Goal: Transaction & Acquisition: Purchase product/service

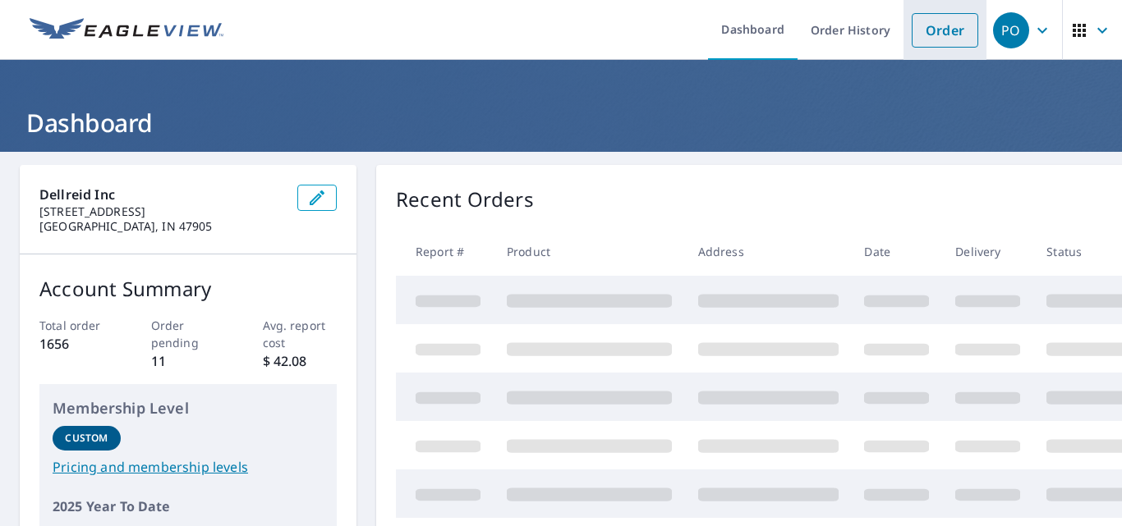
click at [933, 33] on link "Order" at bounding box center [944, 30] width 67 height 34
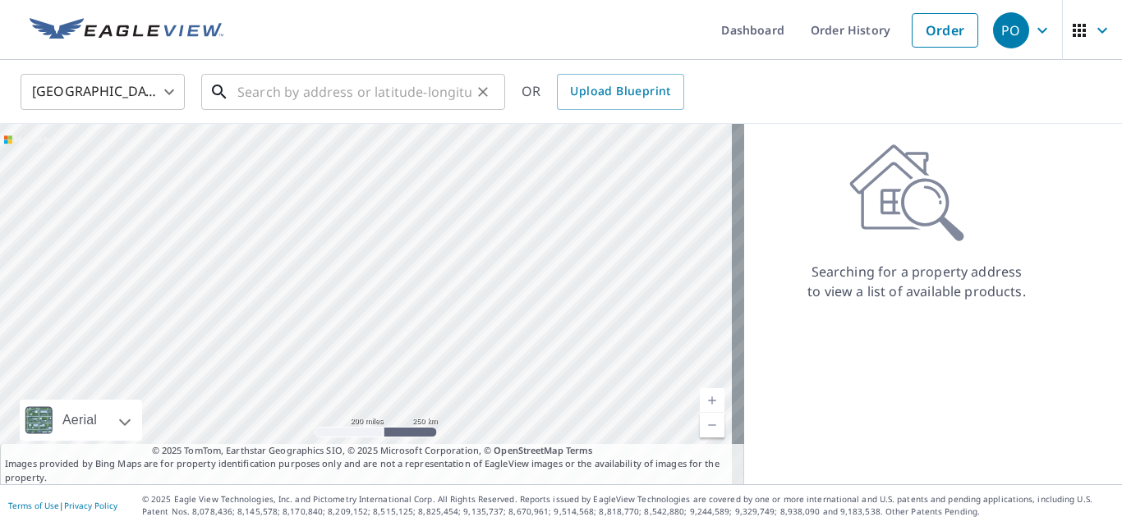
click at [274, 103] on input "text" at bounding box center [354, 92] width 234 height 46
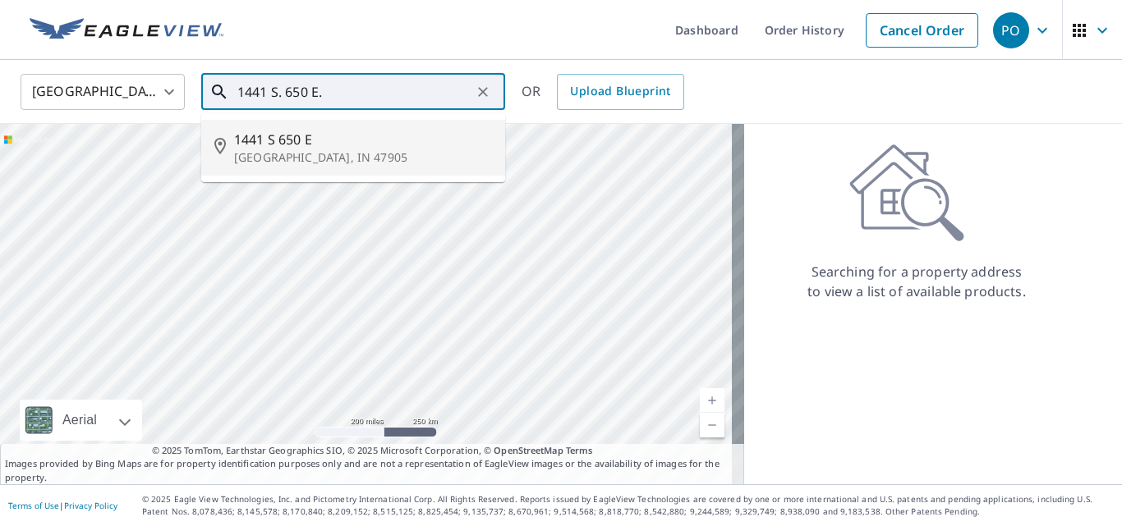
click at [303, 157] on p "[GEOGRAPHIC_DATA], IN 47905" at bounding box center [363, 157] width 258 height 16
type input "1441 S [STREET_ADDRESS]"
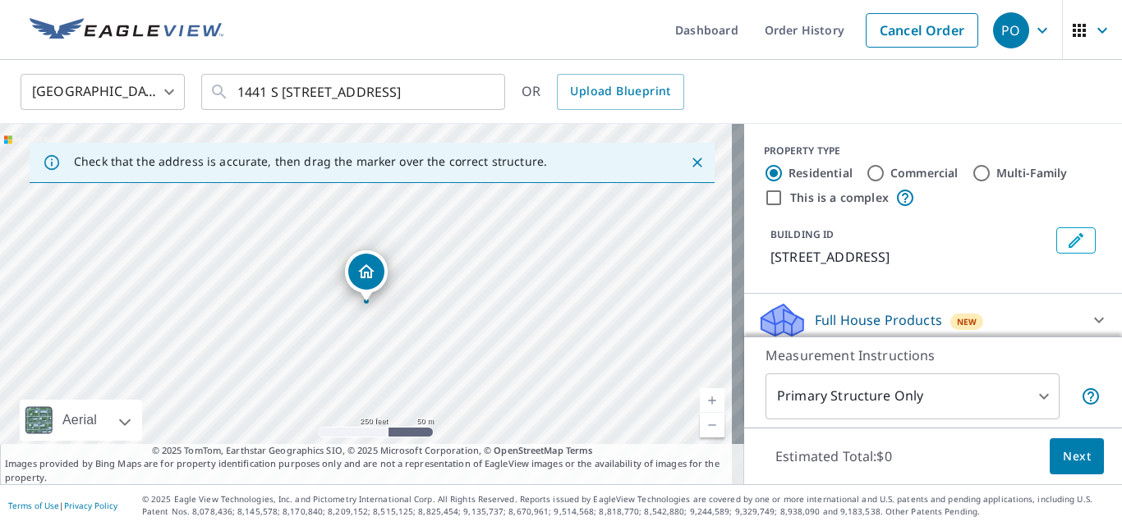
click at [689, 161] on icon "Close" at bounding box center [697, 162] width 16 height 16
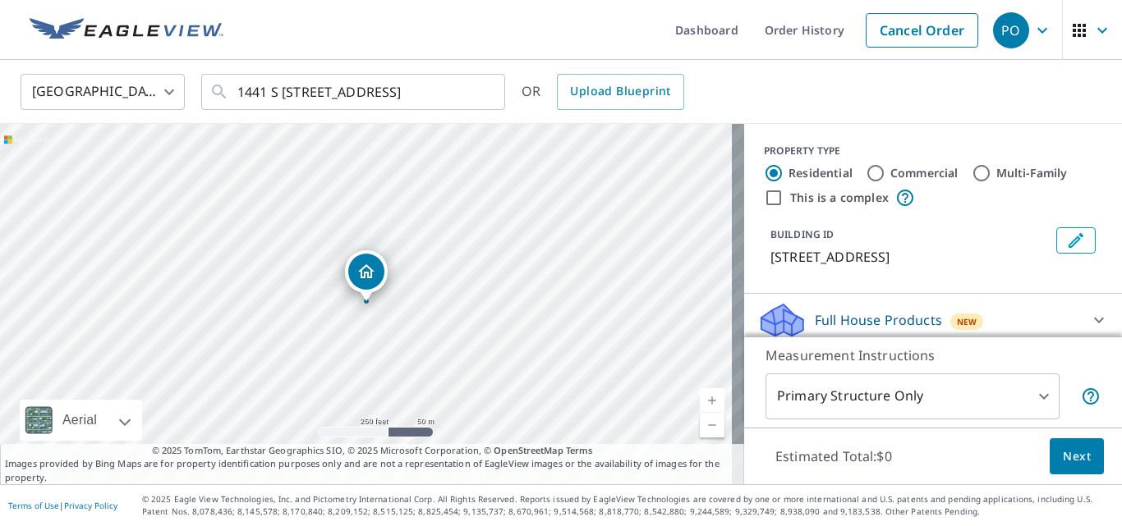
click at [700, 400] on link "Current Level 17, Zoom In" at bounding box center [712, 400] width 25 height 25
click at [702, 398] on link "Current Level 18, Zoom In" at bounding box center [712, 400] width 25 height 25
drag, startPoint x: 526, startPoint y: 310, endPoint x: 512, endPoint y: 233, distance: 77.8
click at [512, 233] on div "1441 S [STREET_ADDRESS]" at bounding box center [372, 304] width 744 height 360
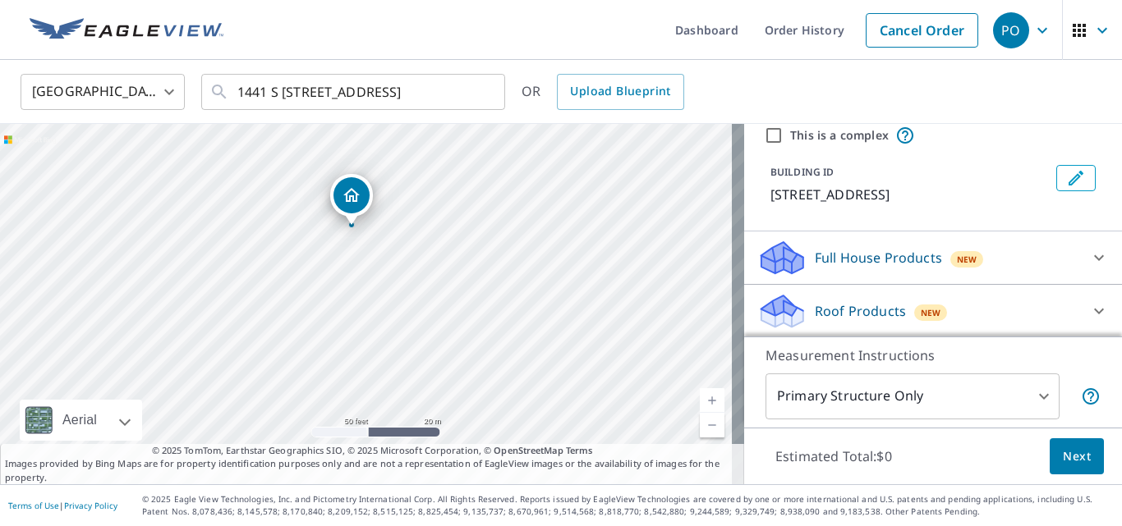
scroll to position [164, 0]
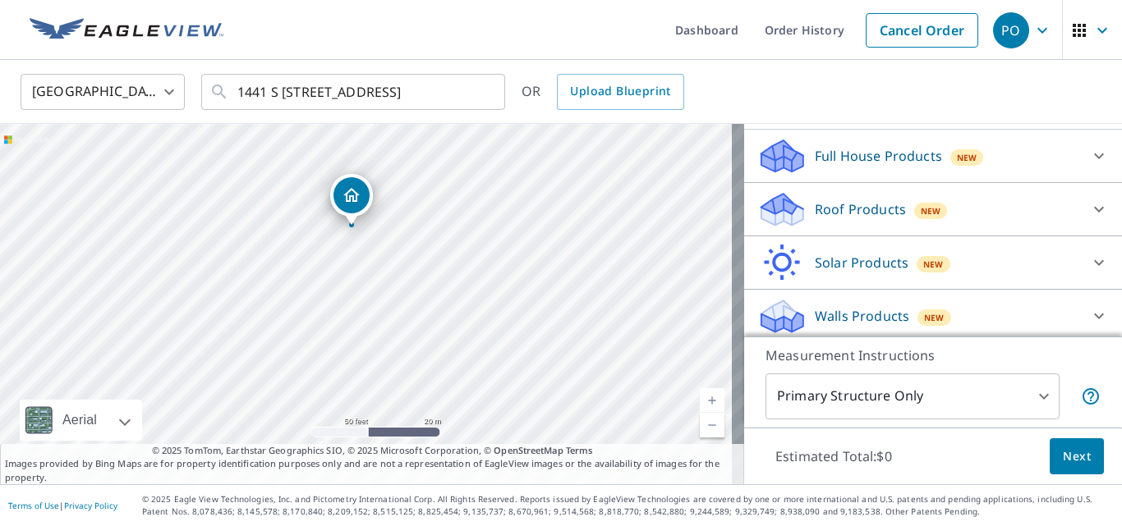
click at [824, 158] on p "Full House Products" at bounding box center [878, 156] width 127 height 20
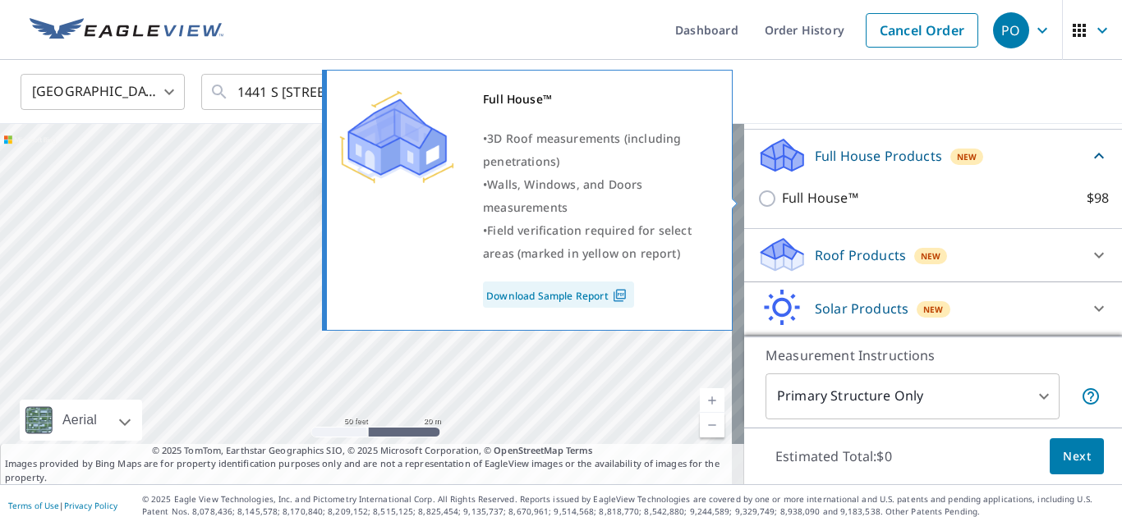
click at [799, 196] on p "Full House™" at bounding box center [820, 198] width 76 height 21
click at [782, 196] on input "Full House™ $98" at bounding box center [769, 199] width 25 height 20
checkbox input "true"
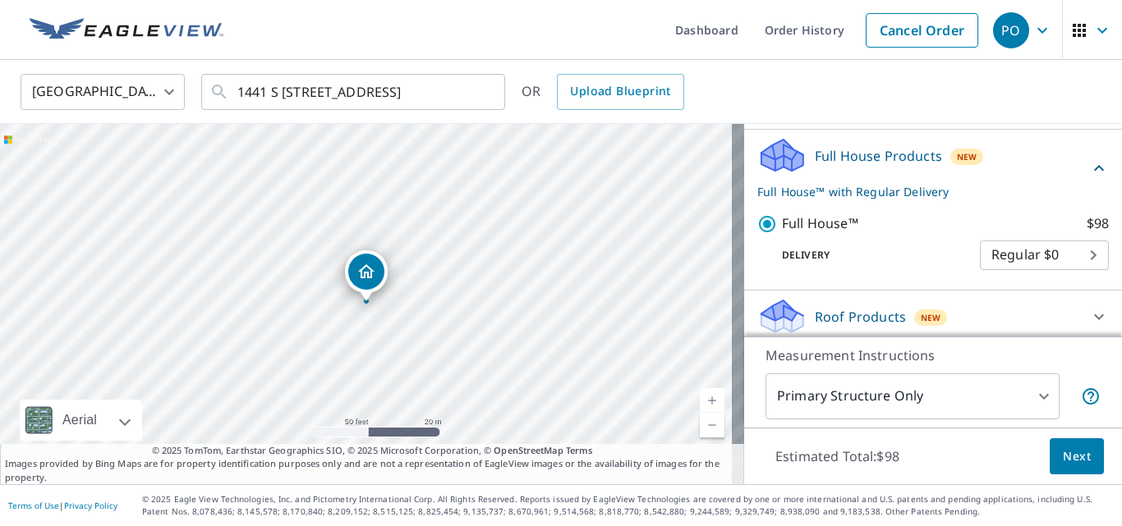
click at [799, 196] on p "Full House™ with Regular Delivery" at bounding box center [923, 191] width 332 height 17
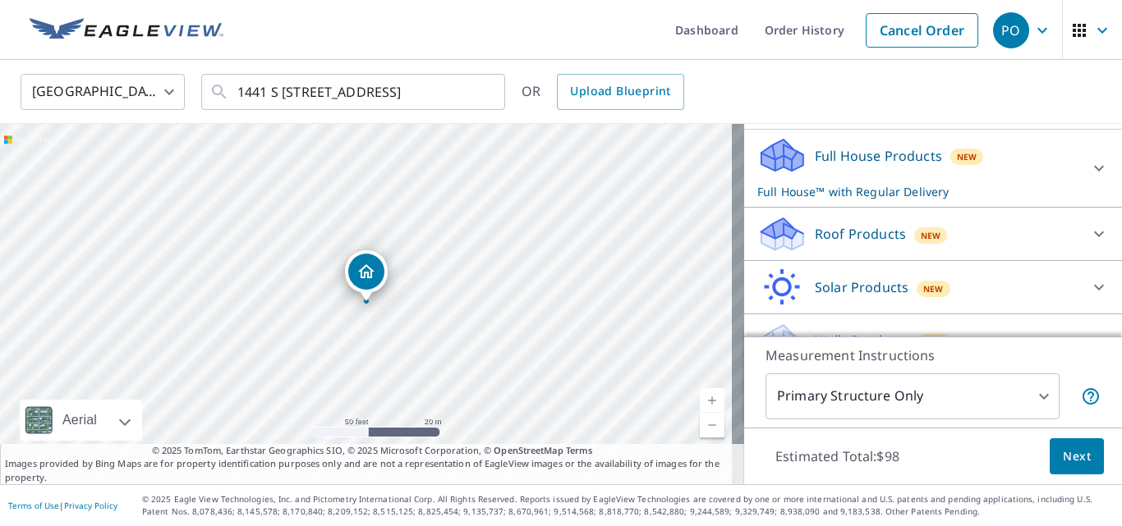
click at [815, 235] on p "Roof Products" at bounding box center [860, 234] width 91 height 20
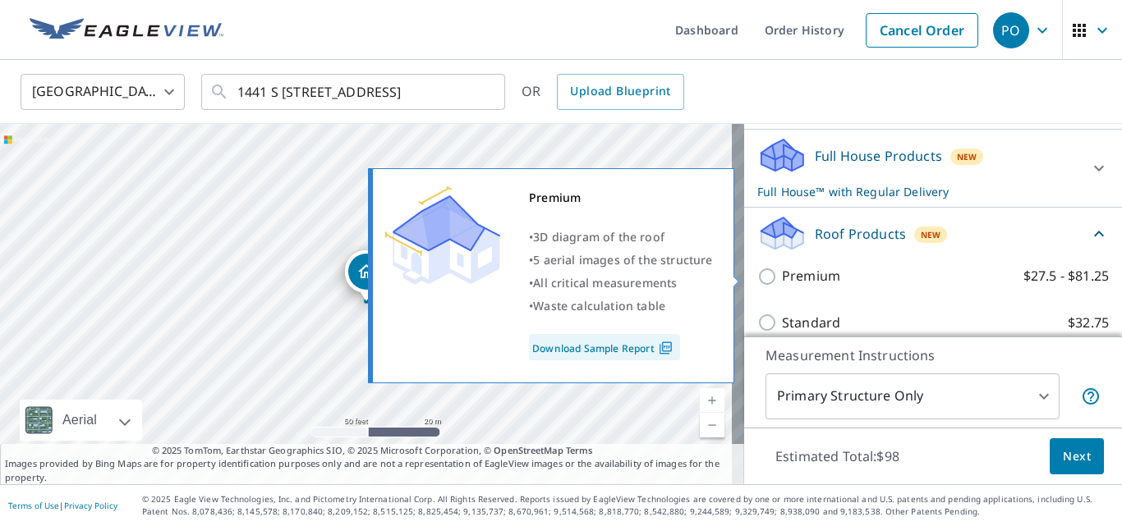
click at [761, 273] on input "Premium $27.5 - $81.25" at bounding box center [769, 277] width 25 height 20
checkbox input "true"
checkbox input "false"
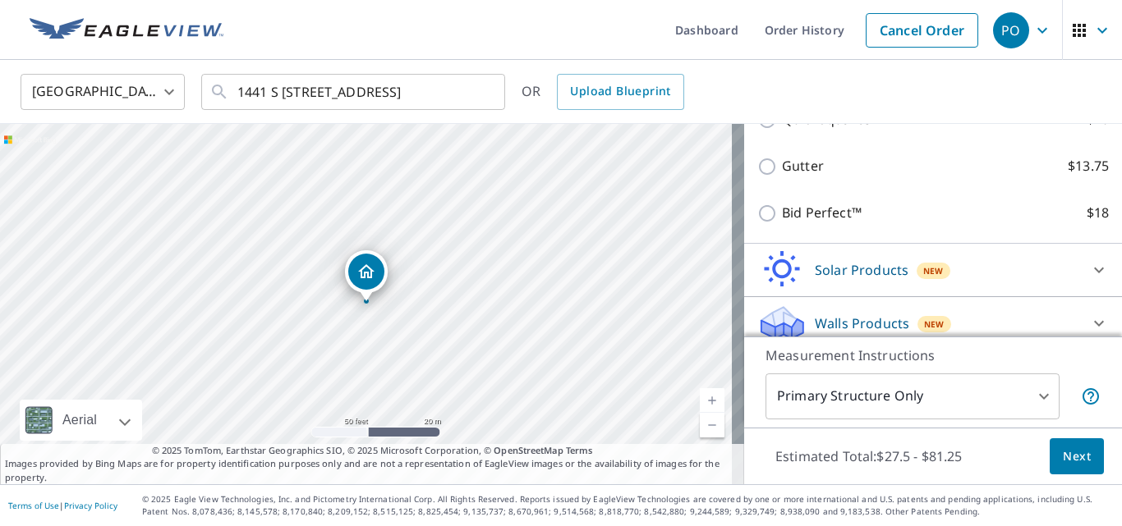
scroll to position [465, 0]
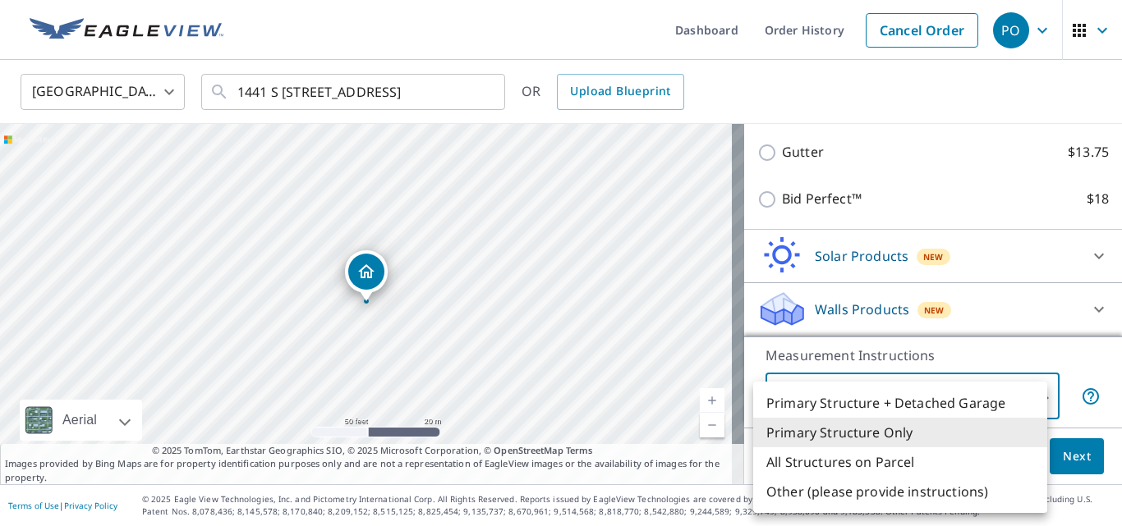
click at [847, 397] on body "PO PO Dashboard Order History Cancel Order PO [GEOGRAPHIC_DATA] [GEOGRAPHIC_DAT…" at bounding box center [561, 263] width 1122 height 526
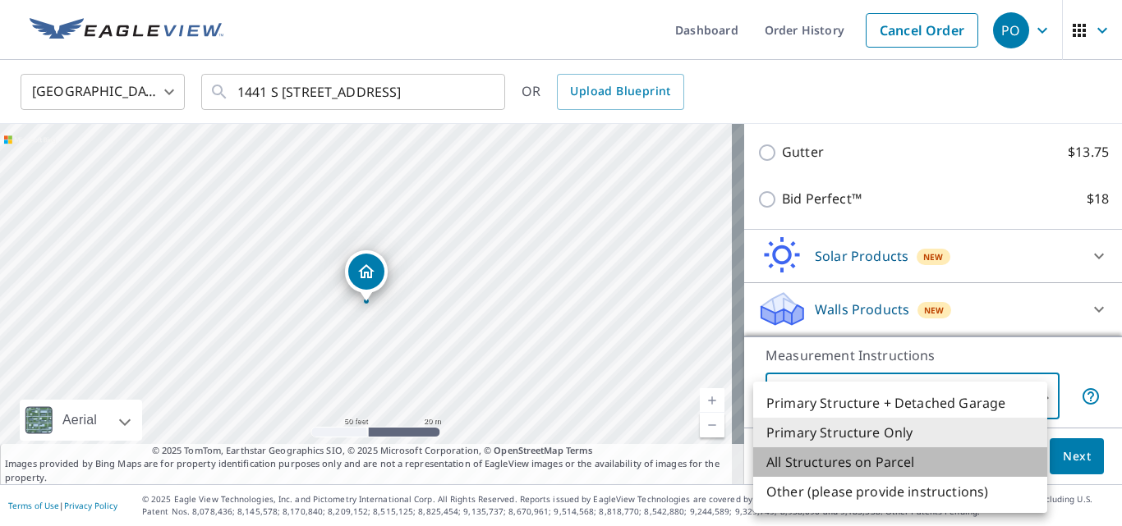
click at [839, 463] on li "All Structures on Parcel" at bounding box center [900, 463] width 294 height 30
type input "3"
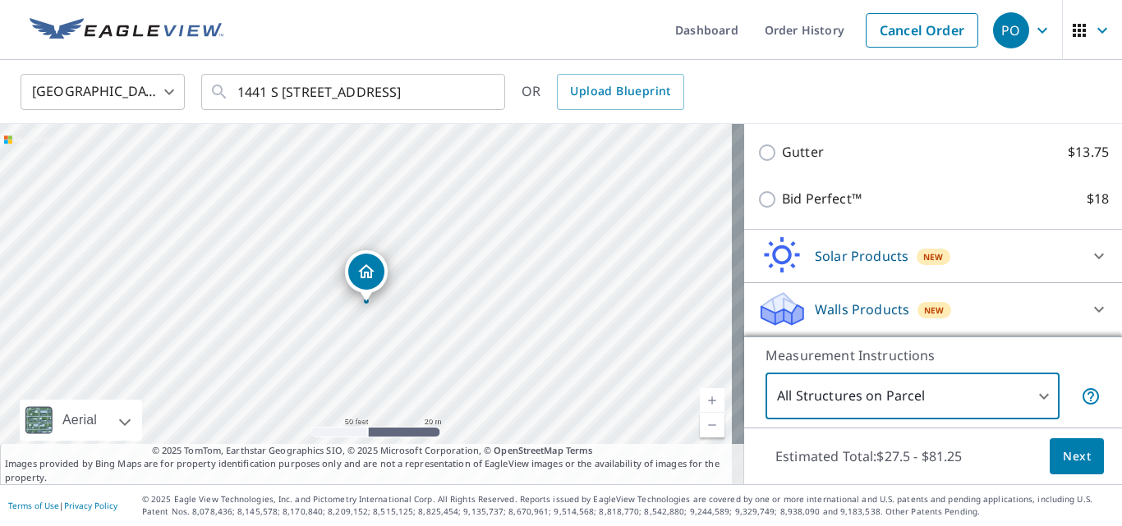
click at [1063, 458] on span "Next" at bounding box center [1077, 457] width 28 height 21
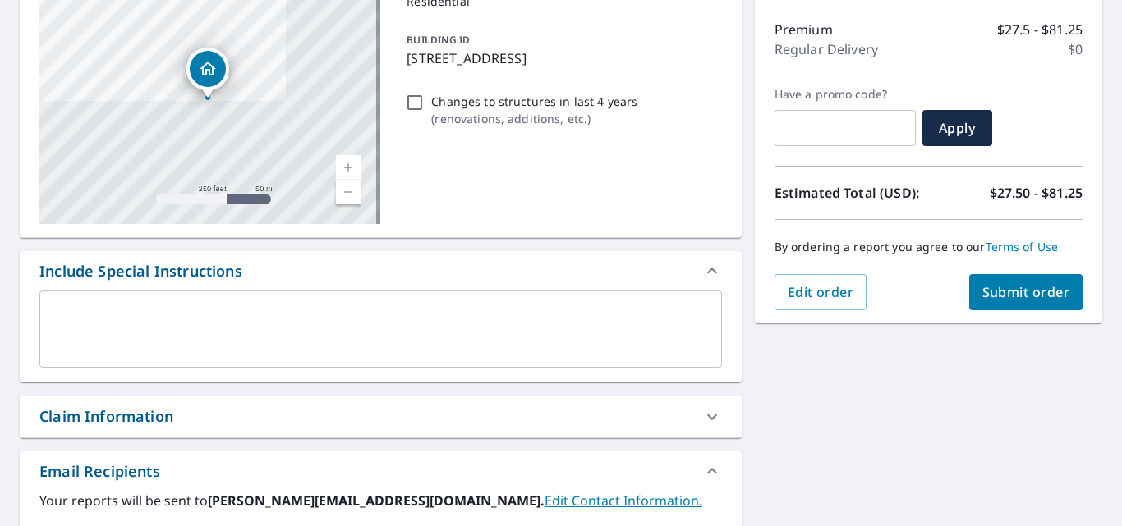
scroll to position [328, 0]
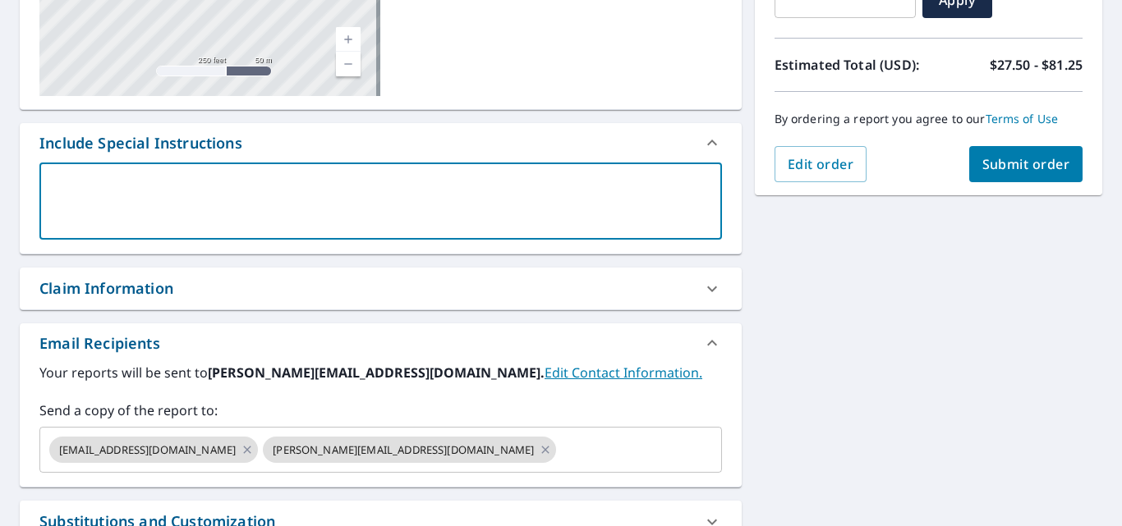
click at [98, 199] on textarea at bounding box center [380, 201] width 659 height 47
type textarea "W"
type textarea "x"
type textarea "Wi"
type textarea "x"
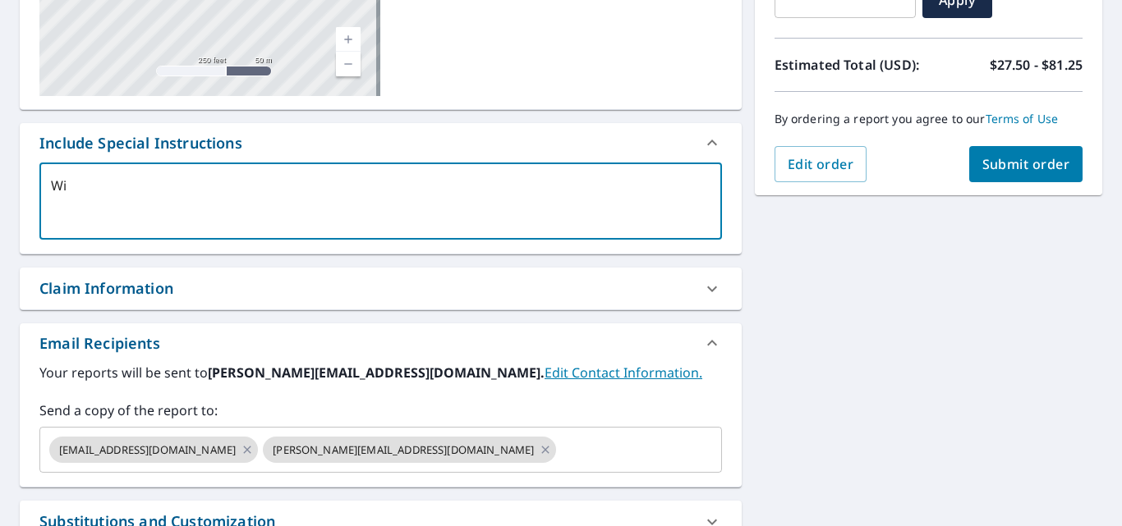
type textarea "Wil"
type textarea "x"
type textarea "Will"
type textarea "x"
type textarea "Will"
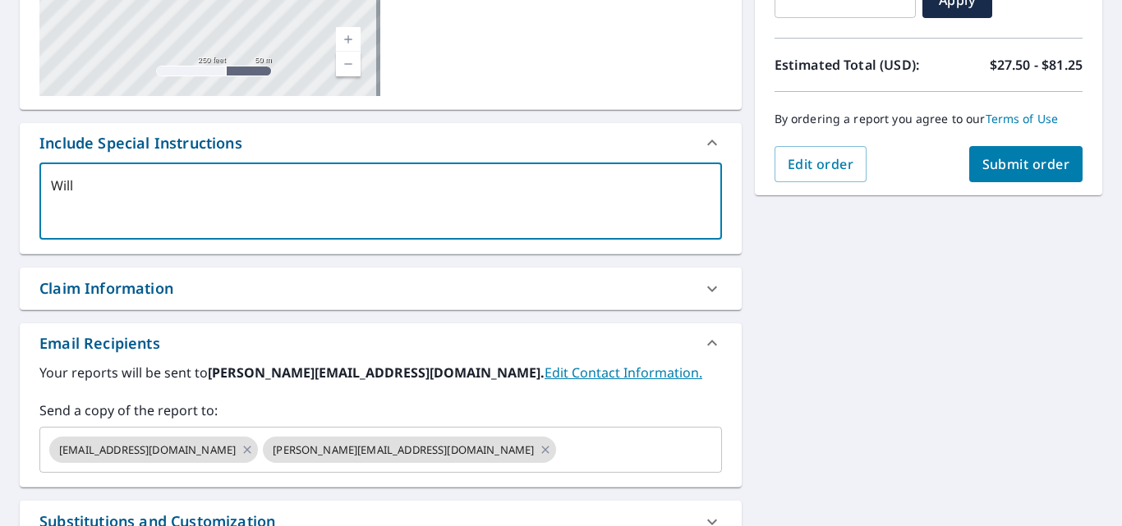
type textarea "x"
type textarea "Will n"
type textarea "x"
type textarea "Will ne"
type textarea "x"
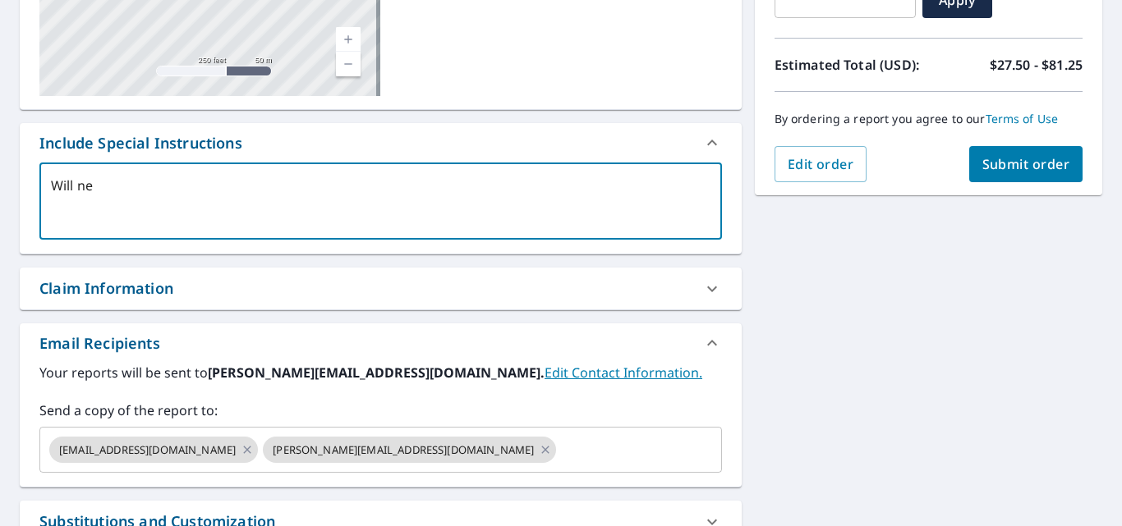
type textarea "[PERSON_NAME]"
type textarea "x"
type textarea "Will need"
type textarea "x"
type textarea "Will need"
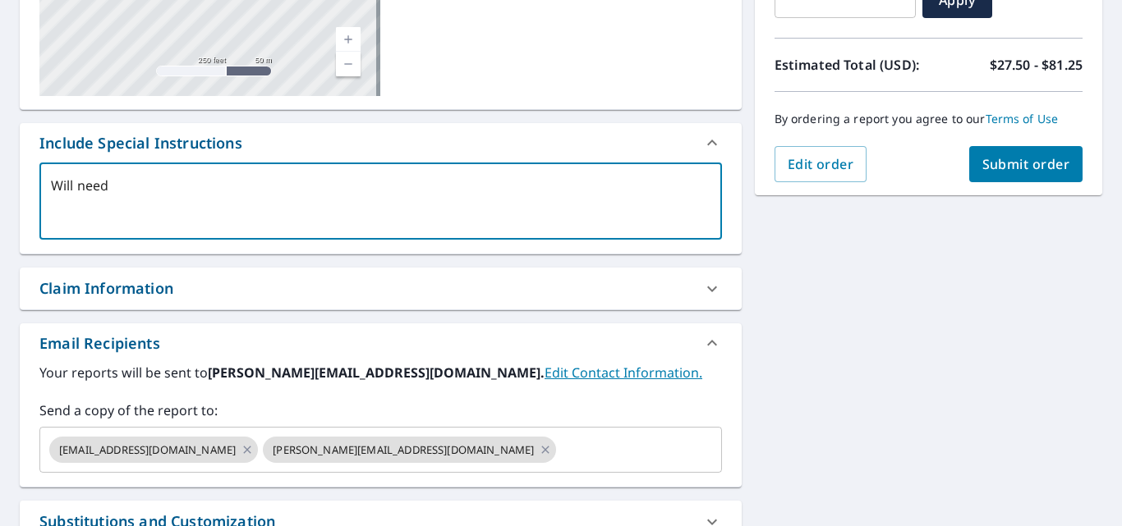
type textarea "x"
type textarea "Will need f"
type textarea "x"
type textarea "Will need fi"
type textarea "x"
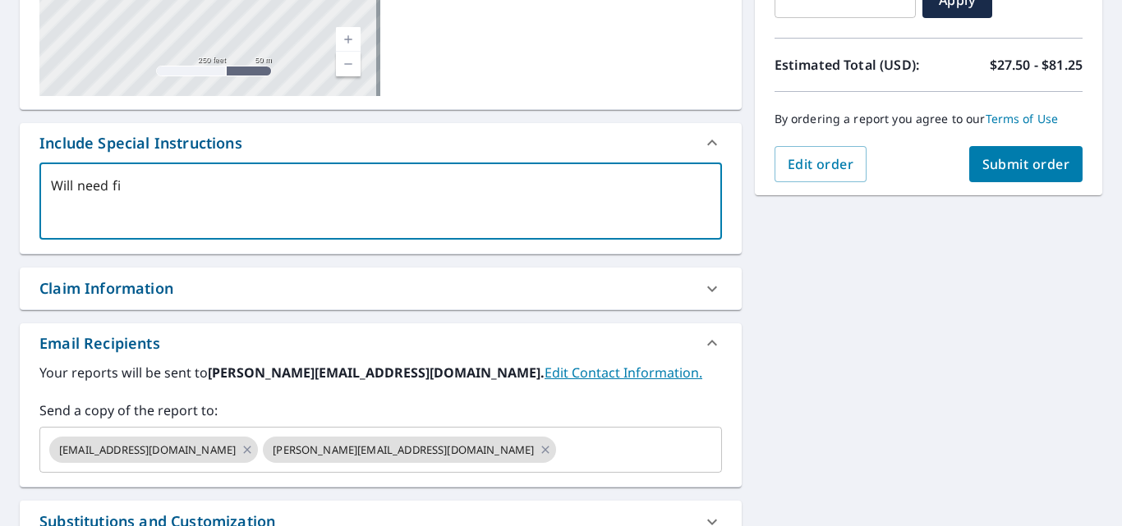
type textarea "Will need fig"
type textarea "x"
type textarea "Will need figu"
type textarea "x"
type textarea "Will need figur"
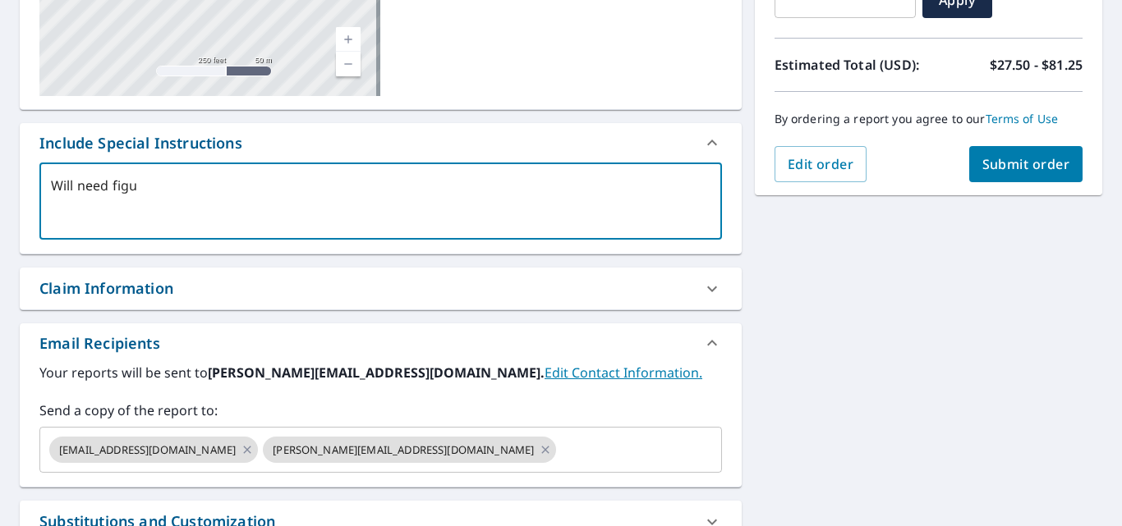
type textarea "x"
type textarea "Will need figure"
type textarea "x"
type textarea "Will need figures"
type textarea "x"
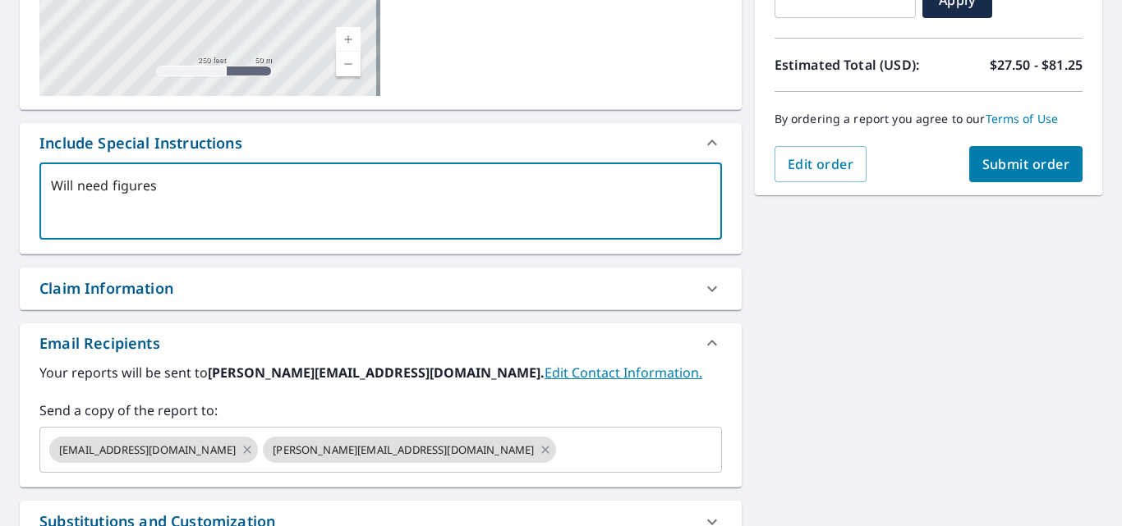
type textarea "Will need figures"
type textarea "x"
type textarea "Will need figures f"
type textarea "x"
type textarea "Will need figures fo"
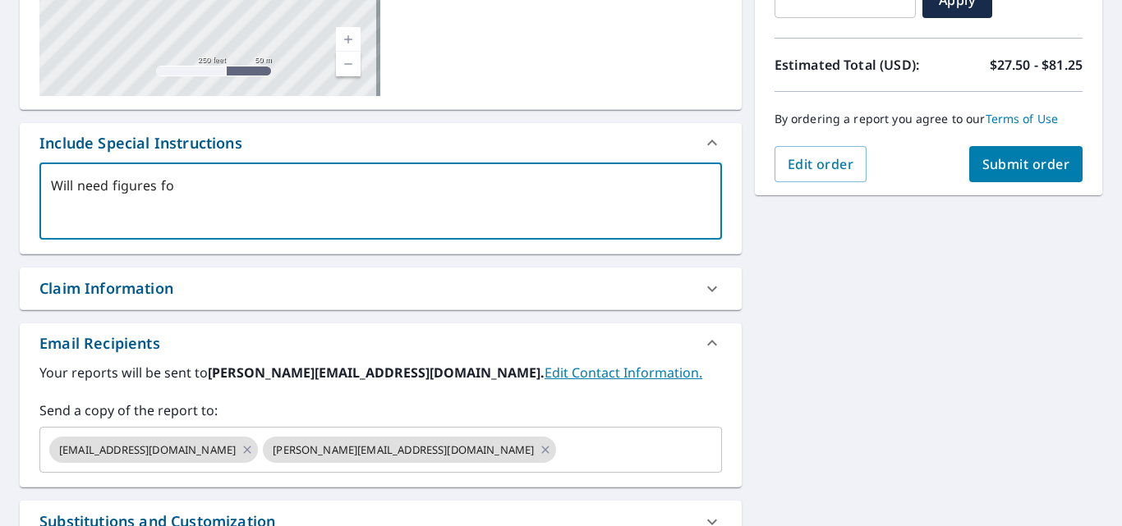
type textarea "x"
type textarea "Will need figures for"
type textarea "x"
type textarea "Will need figures for"
type textarea "x"
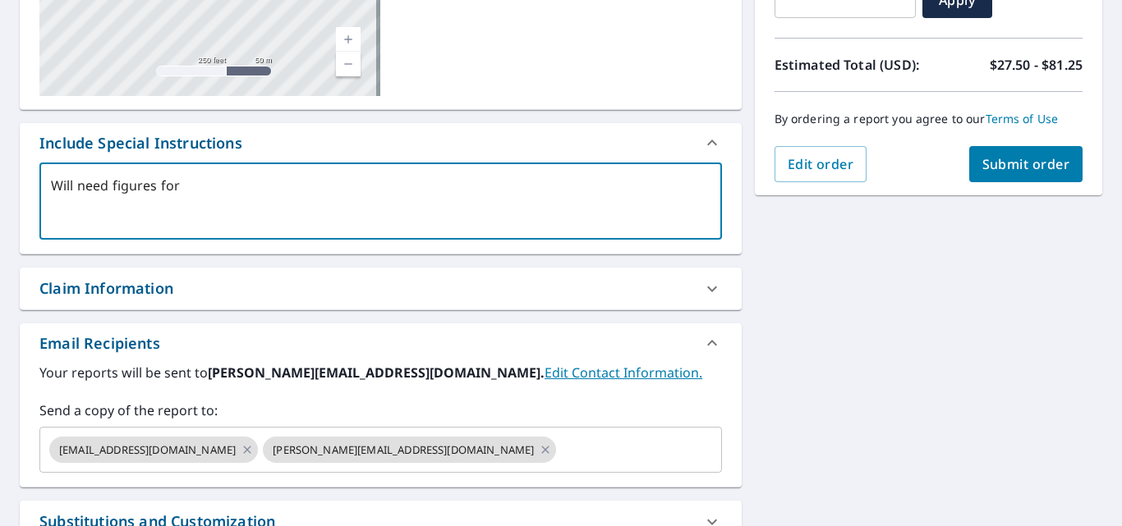
type textarea "Will need figures for b"
type textarea "x"
type textarea "Will need figures for [PERSON_NAME]"
type textarea "x"
type textarea "Will need figures for bot"
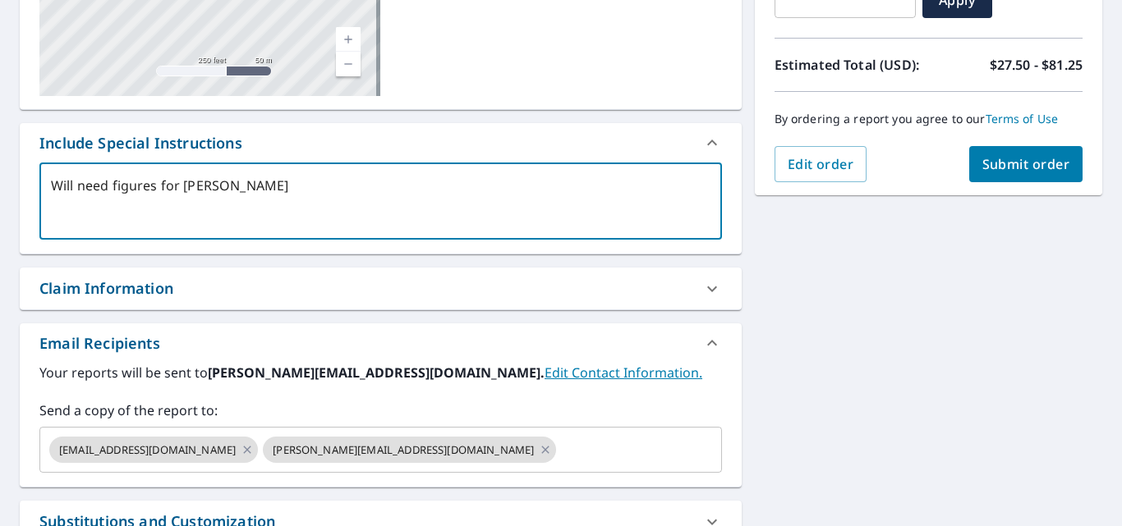
type textarea "x"
type textarea "Will need figures for both"
type textarea "x"
type textarea "Will need figures for both"
type textarea "x"
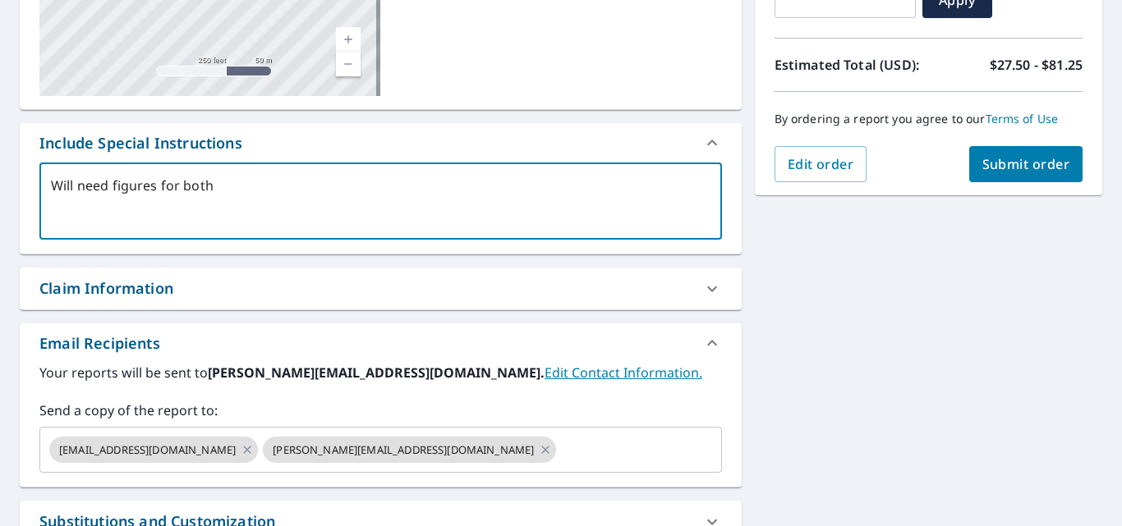
type textarea "Will need figures for both t"
type textarea "x"
type textarea "Will need figures for both th"
type textarea "x"
type textarea "Will need figures for both the"
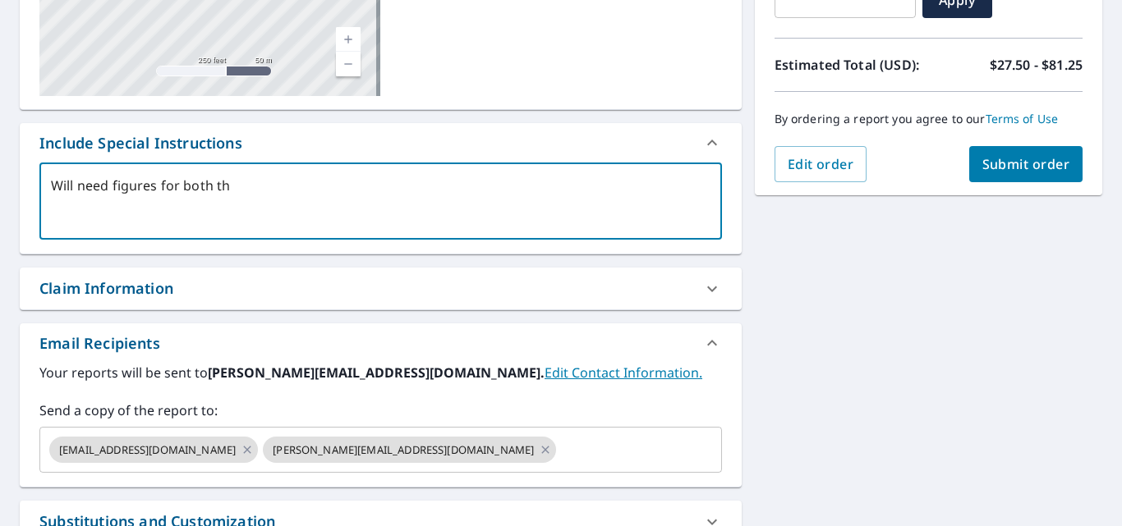
type textarea "x"
type textarea "Will need figures for both the"
type textarea "x"
type textarea "Will need figures for both the m"
type textarea "x"
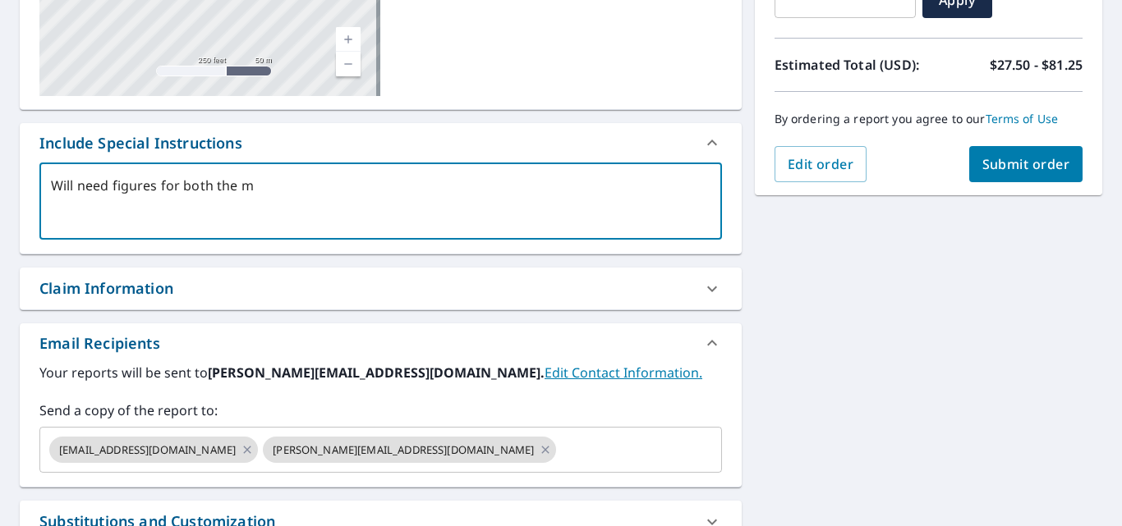
type textarea "Will need figures for both the ma"
type textarea "x"
type textarea "Will need figures for both the mai"
type textarea "x"
type textarea "Will need figures for both the main"
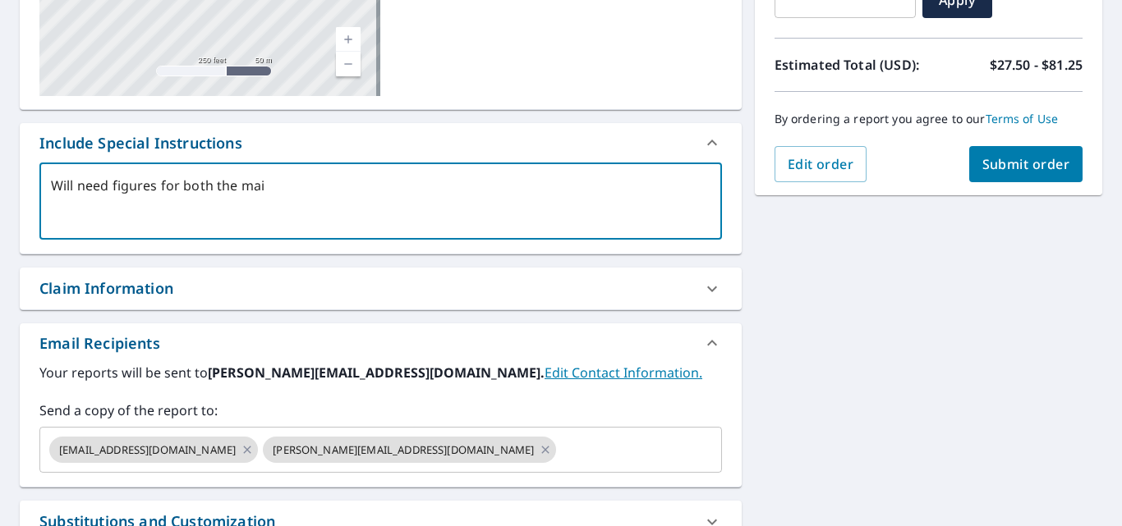
type textarea "x"
type textarea "Will need figures for both the main"
type textarea "x"
type textarea "Will need figures for both the main h"
type textarea "x"
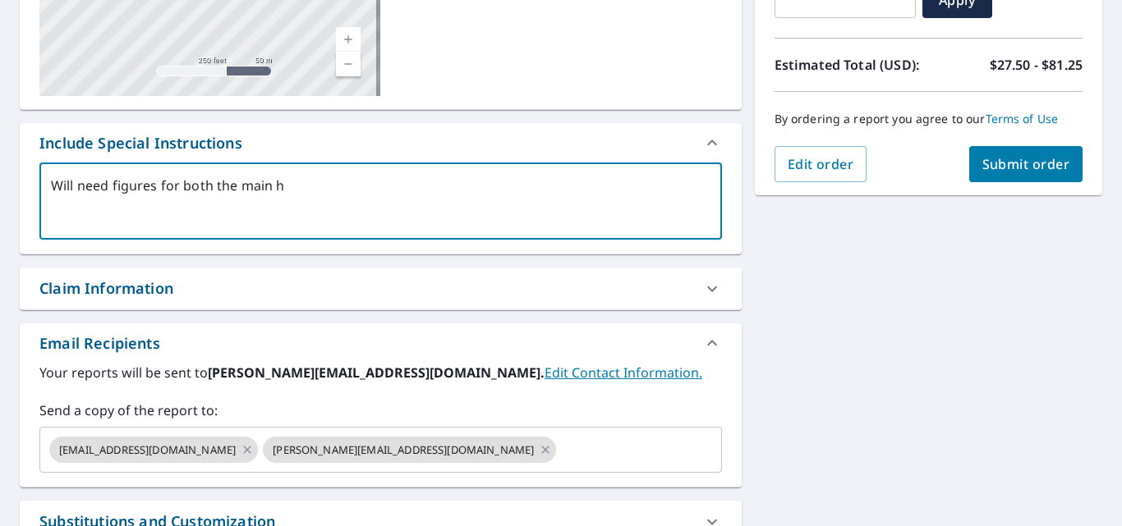
type textarea "Will need figures for both the main ho"
type textarea "x"
type textarea "Will need figures for both the main hou"
type textarea "x"
type textarea "Will need figures for both the main hous"
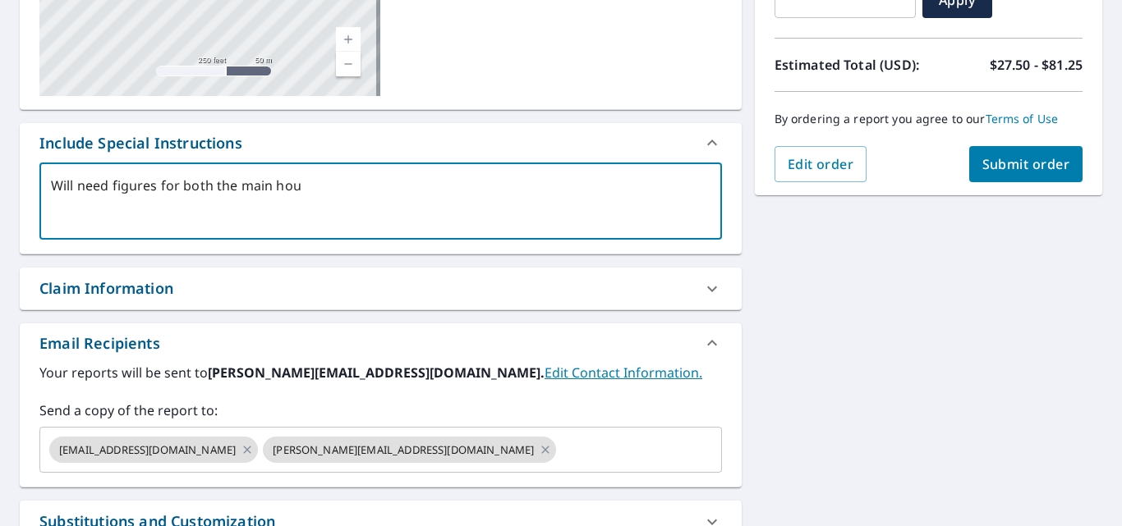
type textarea "x"
type textarea "Will need figures for both the main house"
type textarea "x"
type textarea "Will need figures for both the main house"
type textarea "x"
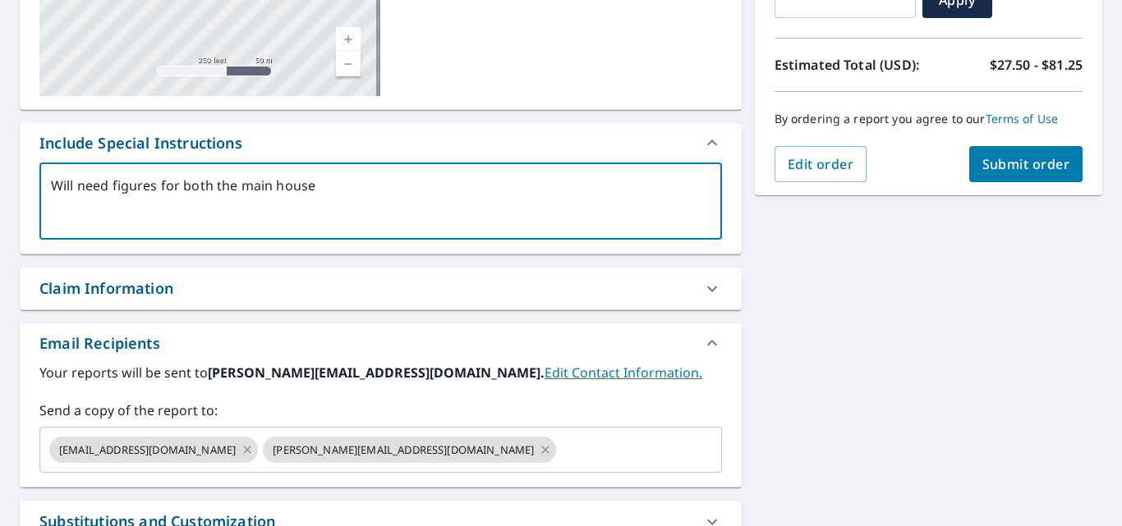
type textarea "Will need figures for both the main house a"
type textarea "x"
type textarea "Will need figures for both the main house an"
type textarea "x"
type textarea "Will need figures for both the main house and"
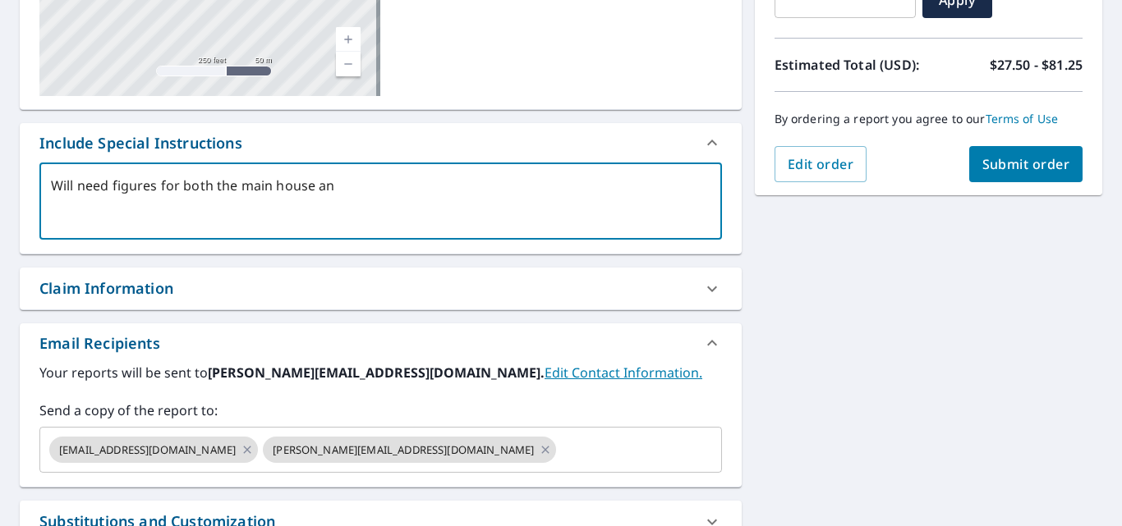
type textarea "x"
type textarea "Will need figures for both the main house and"
type textarea "x"
type textarea "Will need figures for both the main house and t"
type textarea "x"
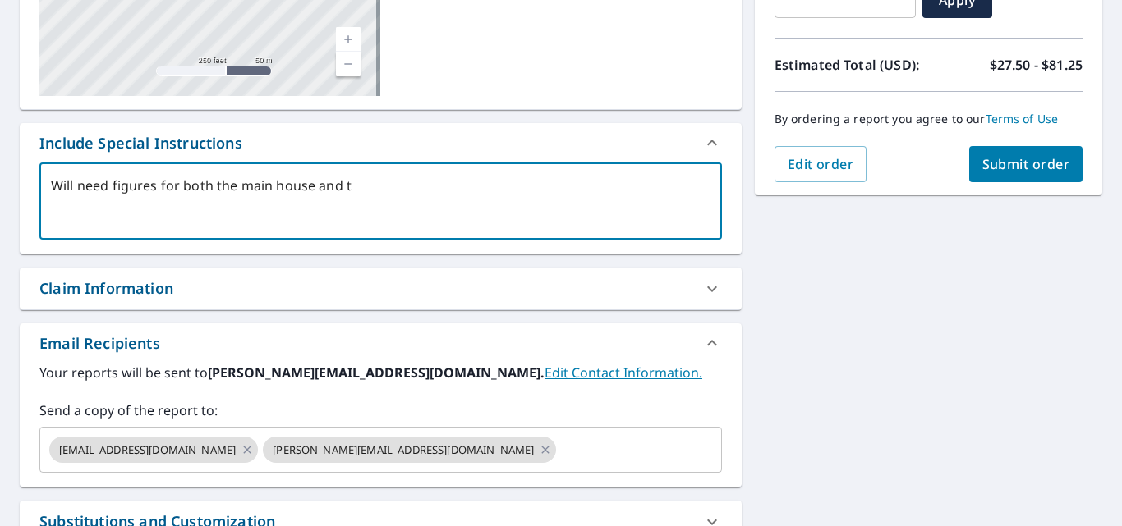
type textarea "Will need figures for both the main house and th"
type textarea "x"
type textarea "Will need figures for both the main house and the"
type textarea "x"
type textarea "Will need figures for both the main house and the"
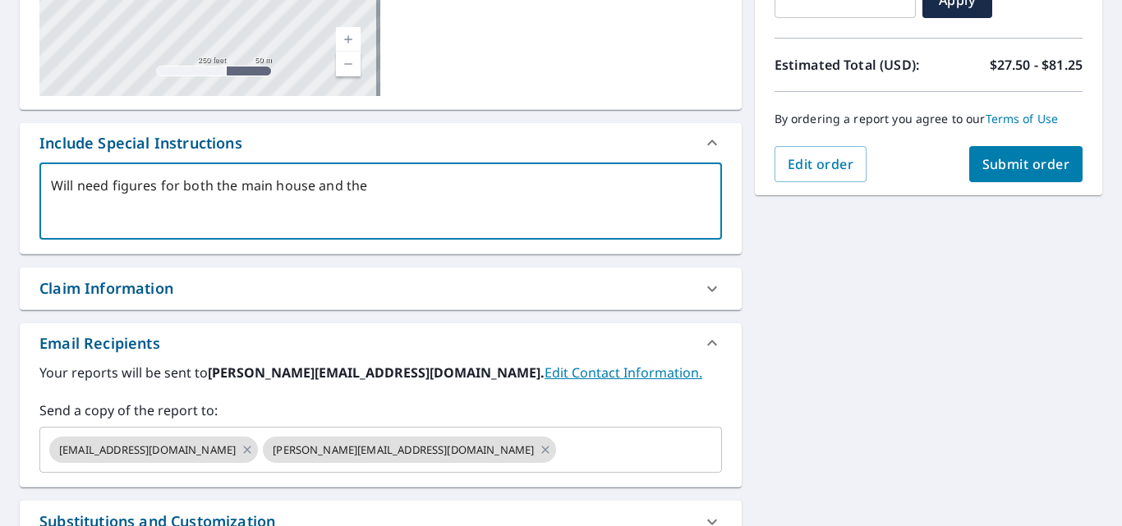
type textarea "x"
type textarea "Will need figures for both the main house and the d"
type textarea "x"
type textarea "Will need figures for both the main house and the de"
type textarea "x"
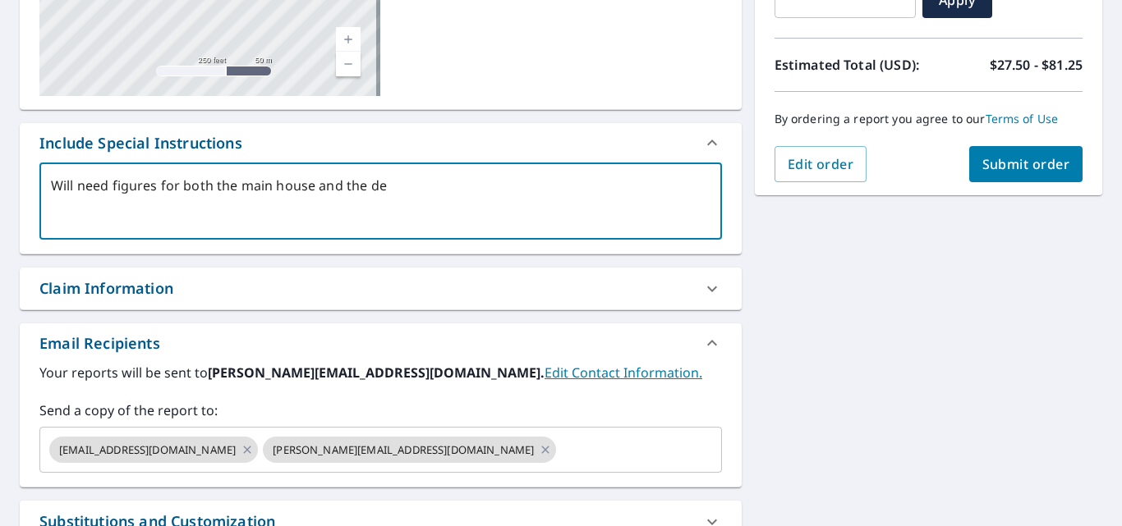
type textarea "Will need figures for both the main house and the det"
type textarea "x"
type textarea "Will need figures for both the main house and the detc"
type textarea "x"
type textarea "Will need figures for both the main house and the detch"
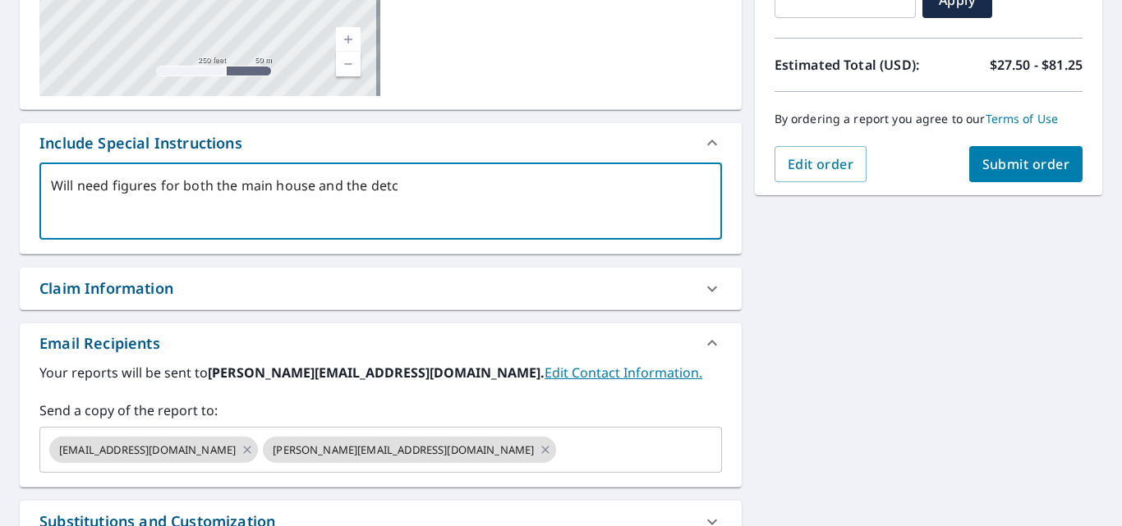
type textarea "x"
type textarea "Will need figures for both the main house and the detche"
type textarea "x"
type textarea "Will need figures for both the main house and the detched"
type textarea "x"
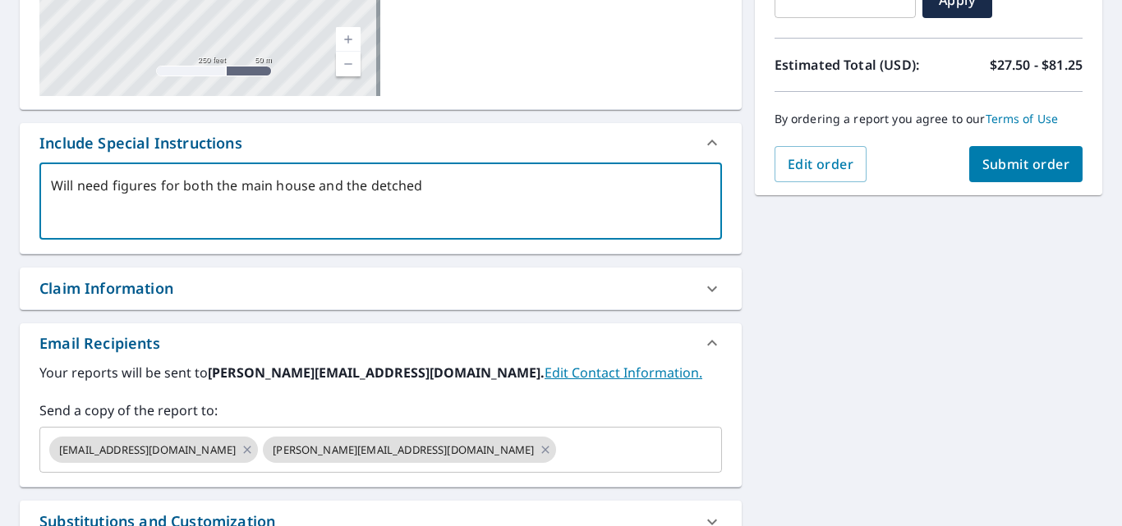
type textarea "Will need figures for both the main house and the detched"
type textarea "x"
type textarea "Will need figures for both the main house and the detched"
type textarea "x"
type textarea "Will need figures for both the main house and the detche"
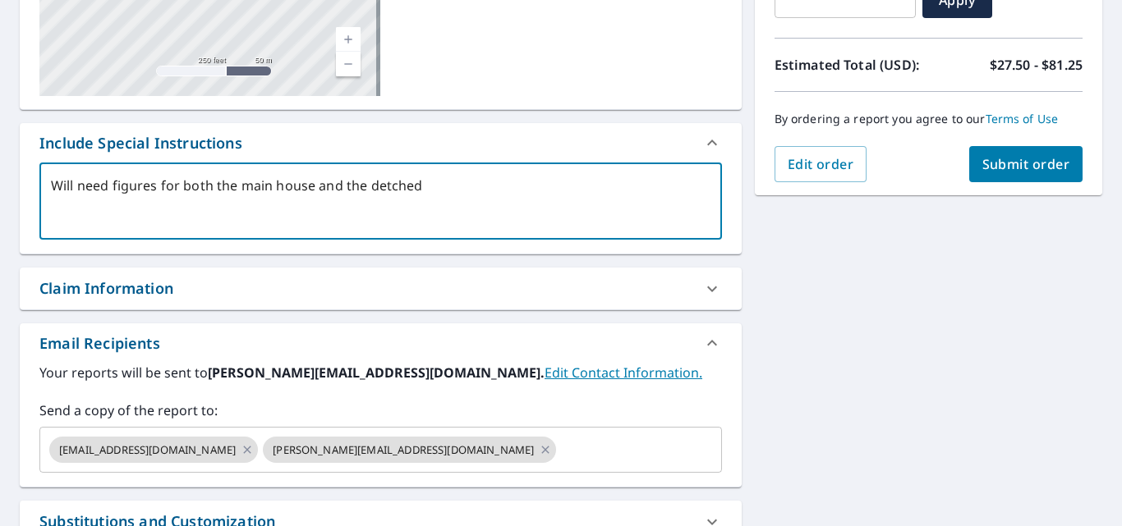
type textarea "x"
type textarea "Will need figures for both the main house and the detch"
type textarea "x"
type textarea "Will need figures for both the main house and the detc"
type textarea "x"
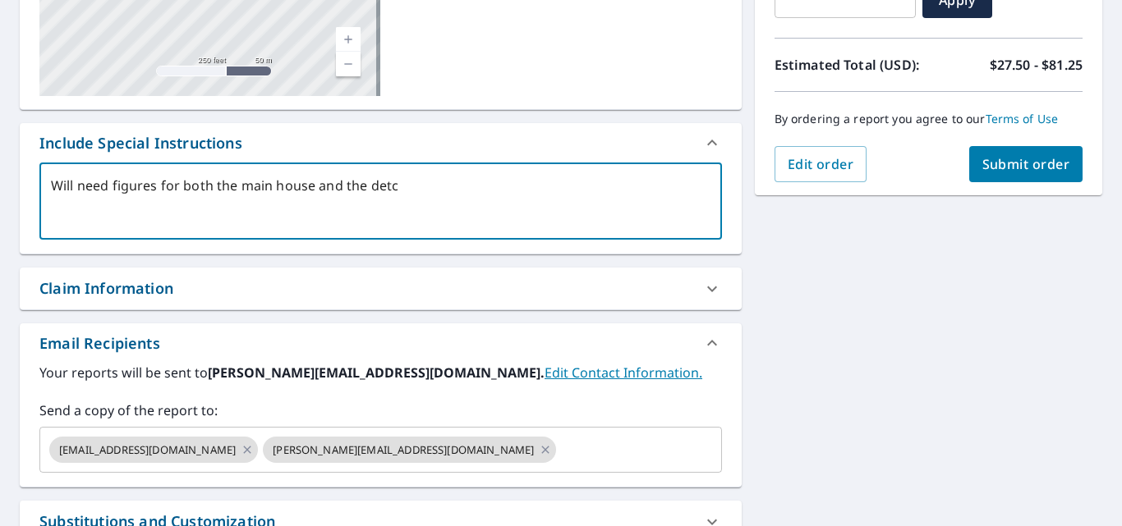
type textarea "Will need figures for both the main house and the det"
type textarea "x"
type textarea "Will need figures for both the main house and the deta"
type textarea "x"
type textarea "Will need figures for both the main house and the detac"
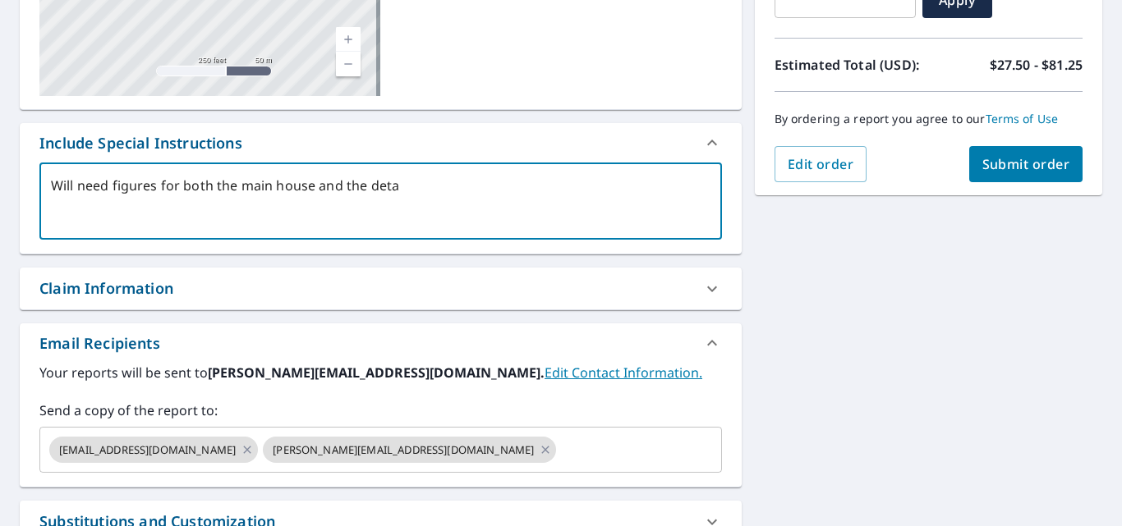
type textarea "x"
type textarea "Will need figures for both the main house and the detach"
type textarea "x"
type textarea "Will need figures for both the main house and the detache"
type textarea "x"
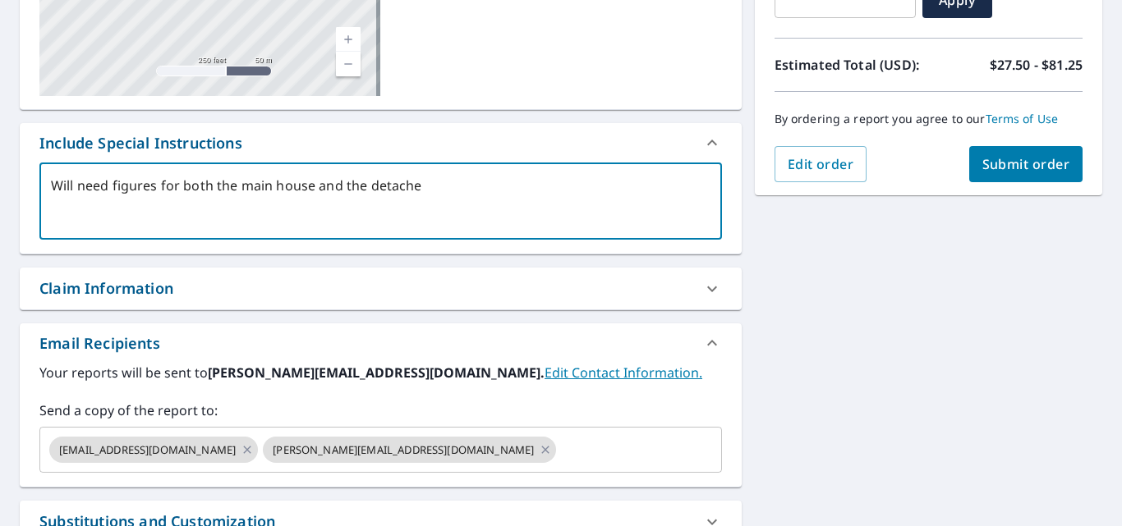
type textarea "Will need figures for both the main house and the detached"
type textarea "x"
type textarea "Will need figures for both the main house and the detached"
type textarea "x"
type textarea "Will need figures for both the main house and the detached ""
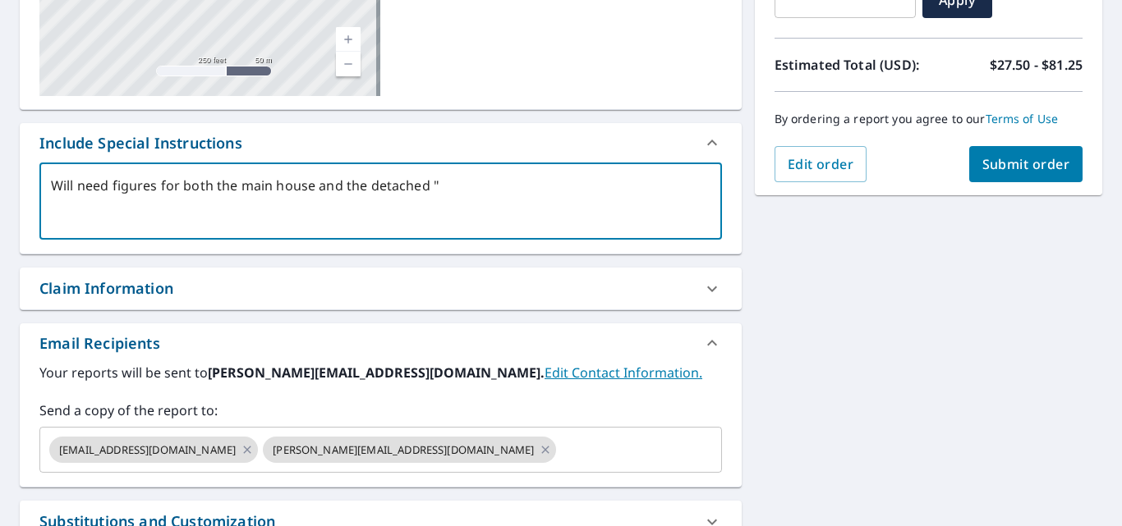
type textarea "x"
type textarea "Will need figures for both the main house and the detached"
type textarea "x"
type textarea "Will need figures for both the main house and the detached g"
type textarea "x"
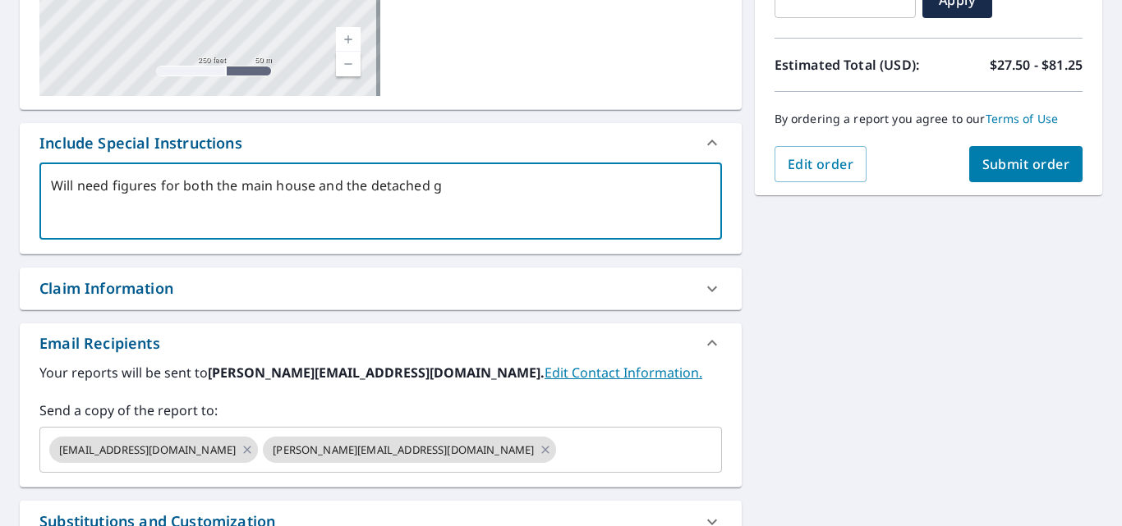
type textarea "Will need figures for both the main house and the detached ga"
type textarea "x"
type textarea "Will need figures for both the main house and the detached gar"
type textarea "x"
type textarea "Will need figures for both the main house and the detached gara"
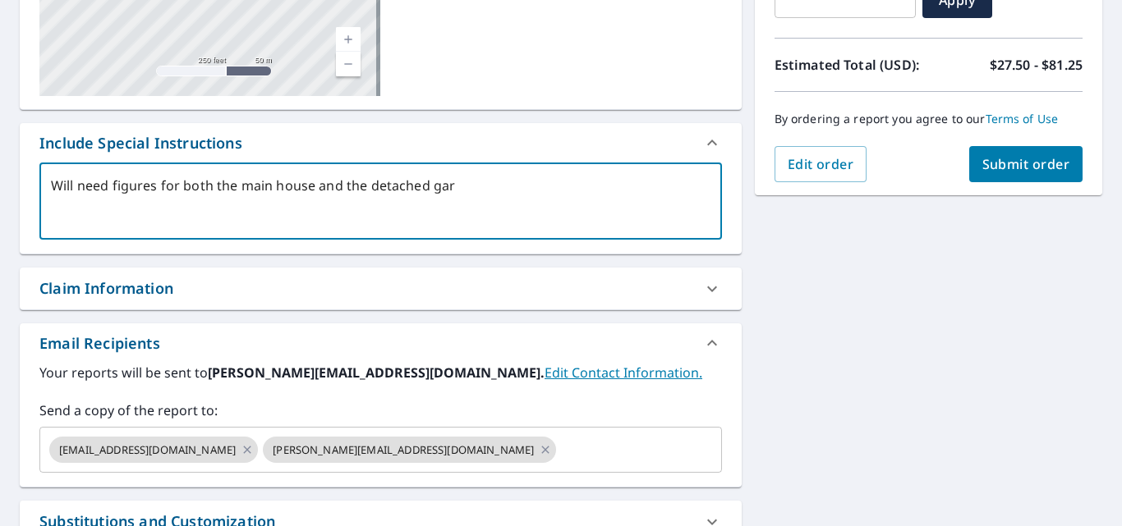
type textarea "x"
type textarea "Will need figures for both the main house and the detached garag"
type textarea "x"
type textarea "Will need figures for both the main house and the detached garage"
type textarea "x"
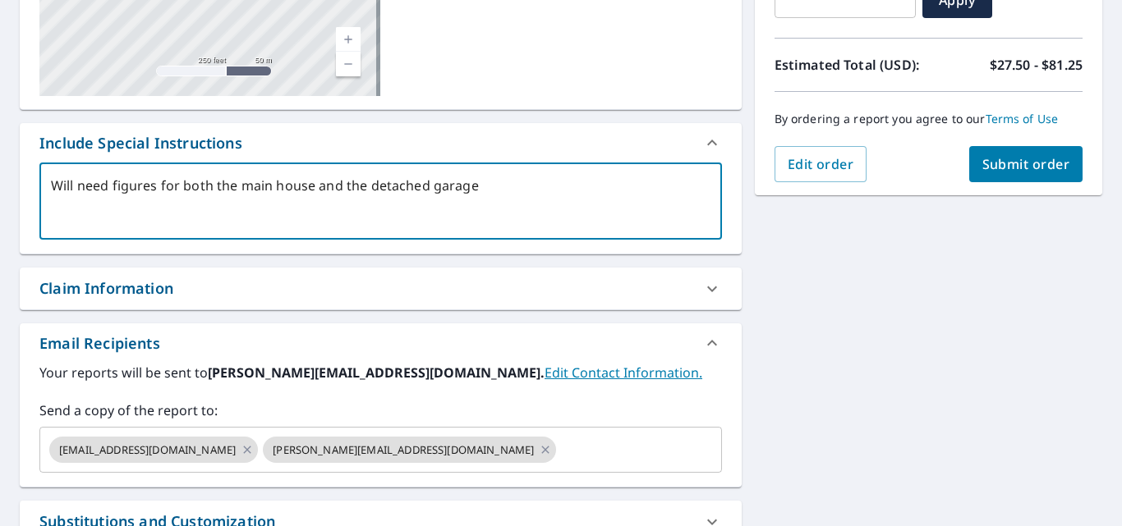
type textarea "Will need figures for both the main house and the detached garage"
type textarea "x"
type textarea "Will need figures for both the main house and the detached garage l"
type textarea "x"
type textarea "Will need figures for both the main house and the detached garage lo"
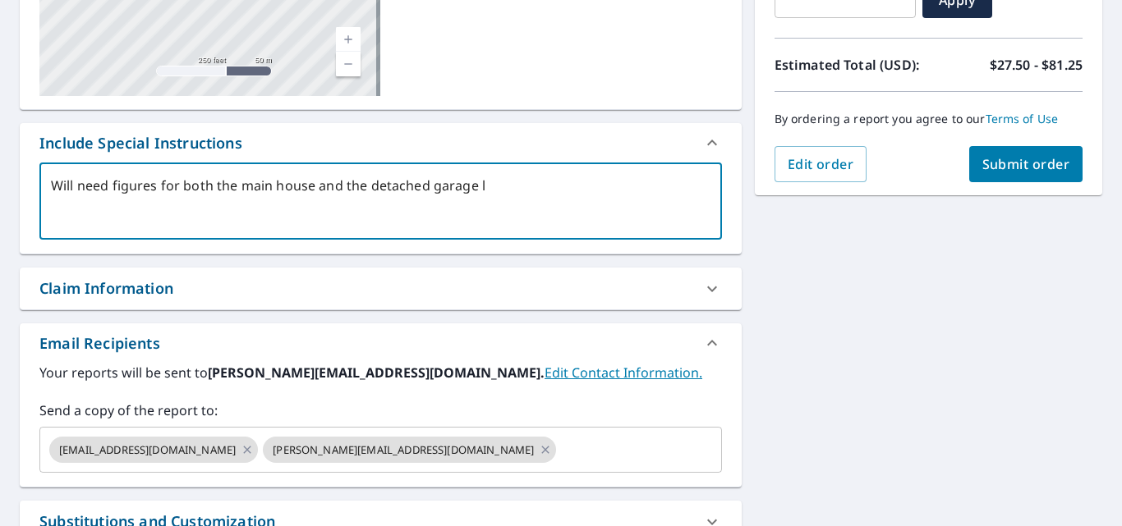
type textarea "x"
type textarea "Will need figures for both the main house and the detached garage loc"
type textarea "x"
type textarea "Will need figures for both the main house and the detached garage loca"
type textarea "x"
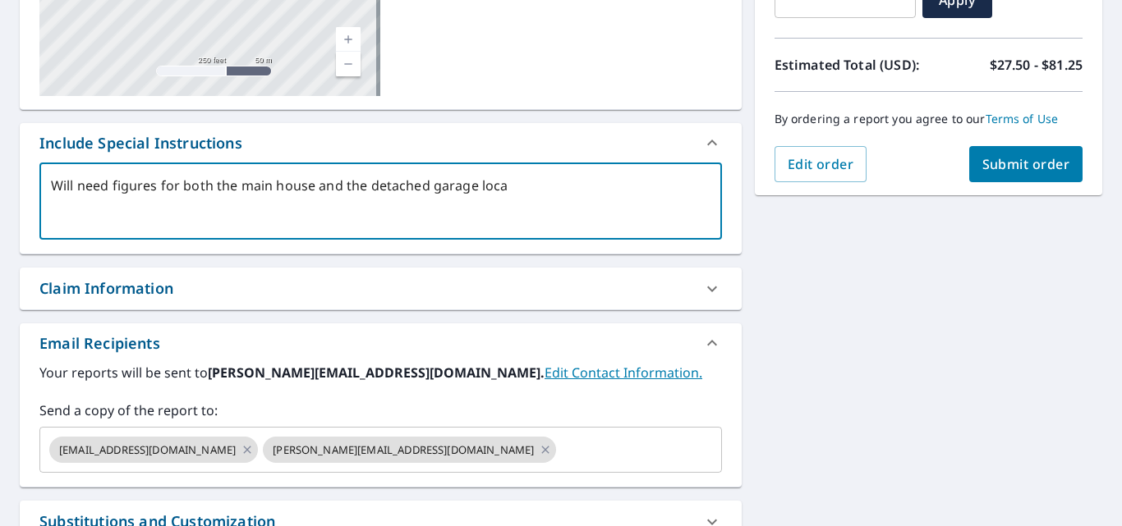
type textarea "Will need figures for both the main house and the detached garage locat"
type textarea "x"
type textarea "Will need figures for both the main house and the detached garage locate"
type textarea "x"
type textarea "Will need figures for both the main house and the detached garage located"
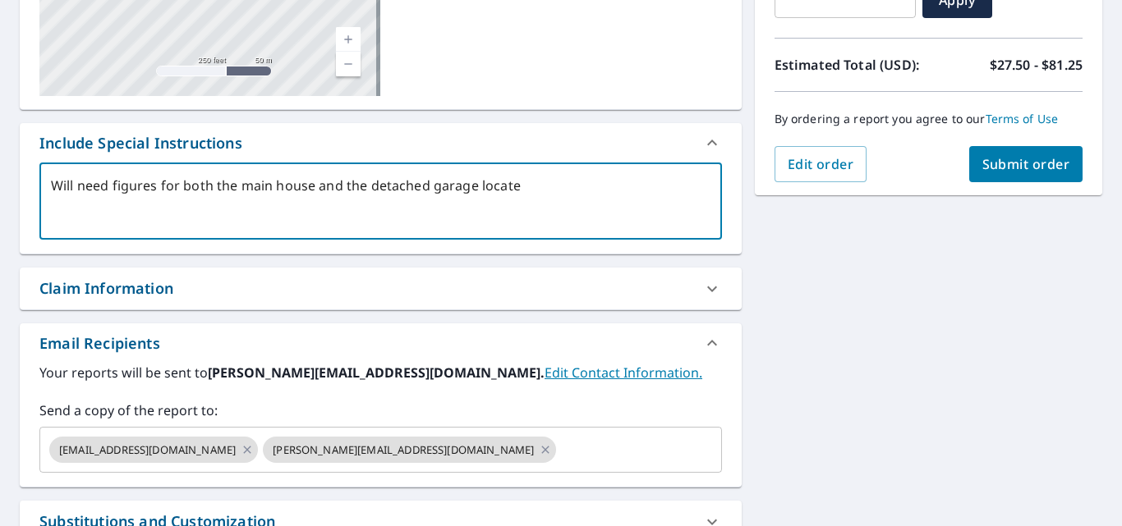
type textarea "x"
type textarea "Will need figures for both the main house and the detached garage located"
type textarea "x"
type textarea "Will need figures for both the main house and the detached garage located S"
type textarea "x"
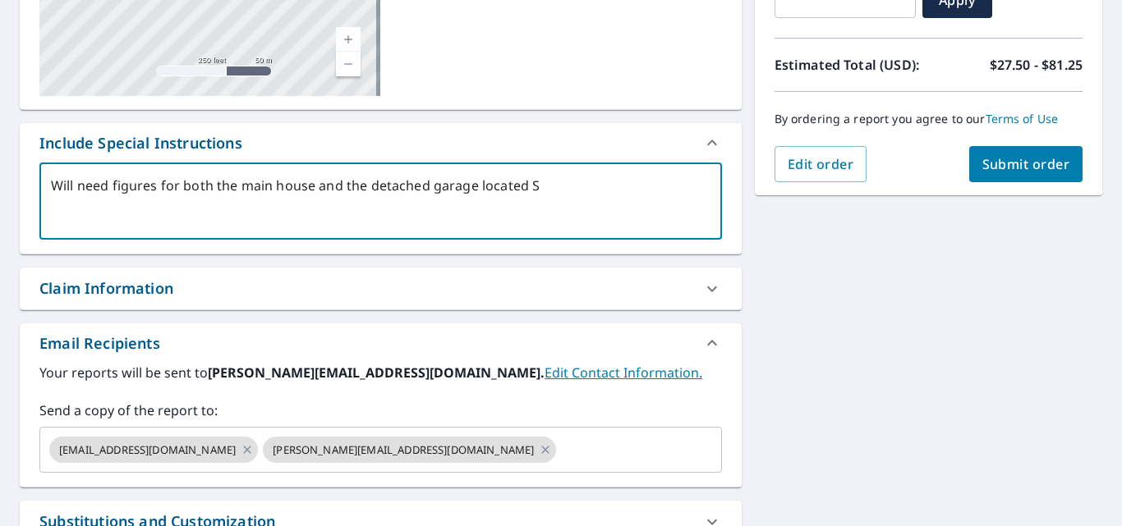
type textarea "Will need figures for both the main house and the detached garage located Se"
type textarea "x"
type textarea "Will need figures for both the main house and the detached garage located Se"
type textarea "x"
type textarea "Will need figures for both the main house and the detached garage located Se"
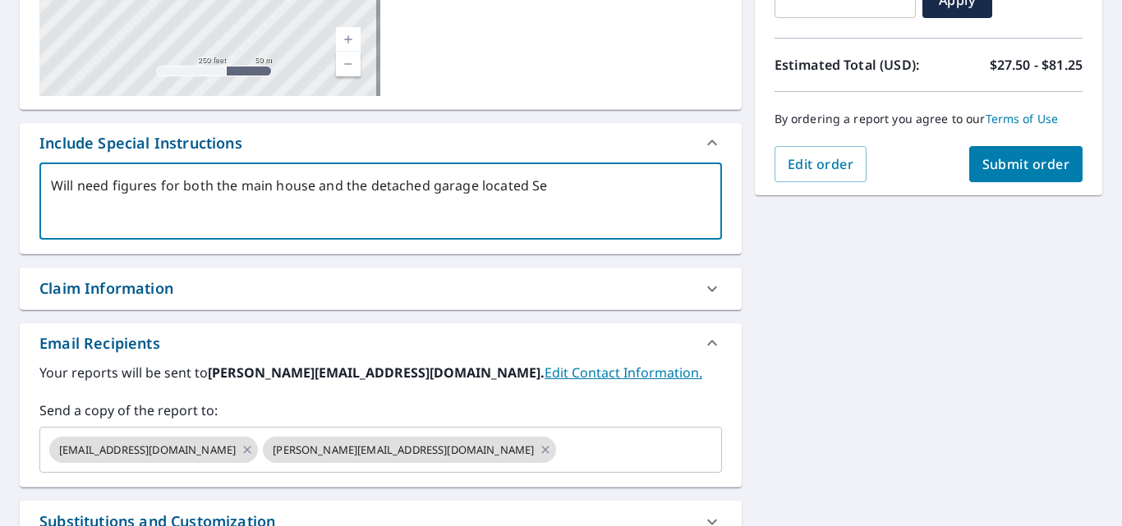
type textarea "x"
type textarea "Will need figures for both the main house and the detached garage located S"
type textarea "x"
type textarea "Will need figures for both the main house and the detached garage located SE"
type textarea "x"
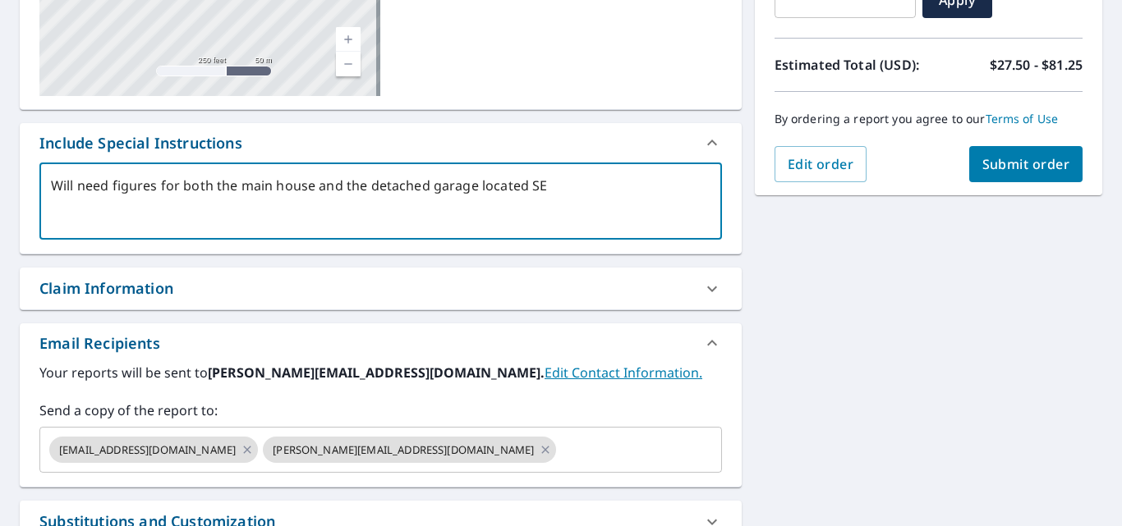
type textarea "Will need figures for both the main house and the detached garage located SE"
type textarea "x"
type textarea "Will need figures for both the main house and the detached garage located SE o"
type textarea "x"
type textarea "Will need figures for both the main house and the detached garage located SE of"
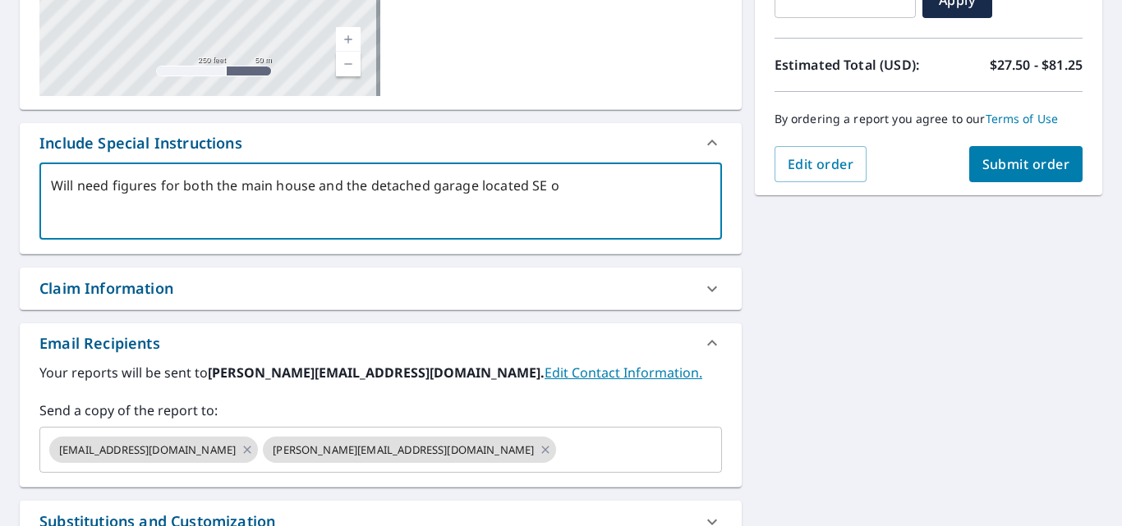
type textarea "x"
type textarea "Will need figures for both the main house and the detached garage located SE of"
type textarea "x"
type textarea "Will need figures for both the main house and the detached garage located SE of…"
type textarea "x"
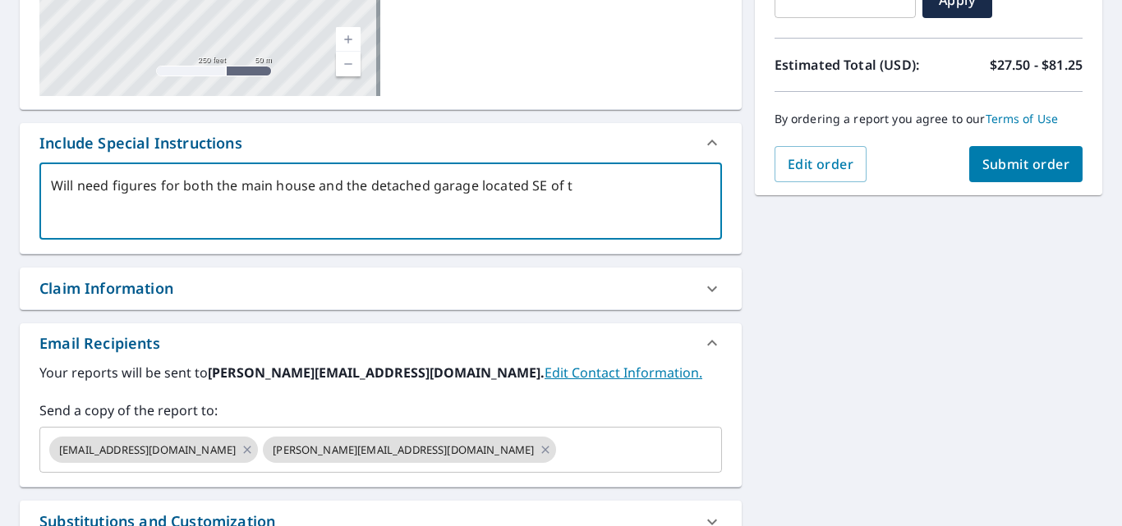
type textarea "Will need figures for both the main house and the detached garage located SE of…"
click at [72, 185] on textarea "Will need figures for both the main house and the detached garage located SE of…" at bounding box center [380, 201] width 659 height 47
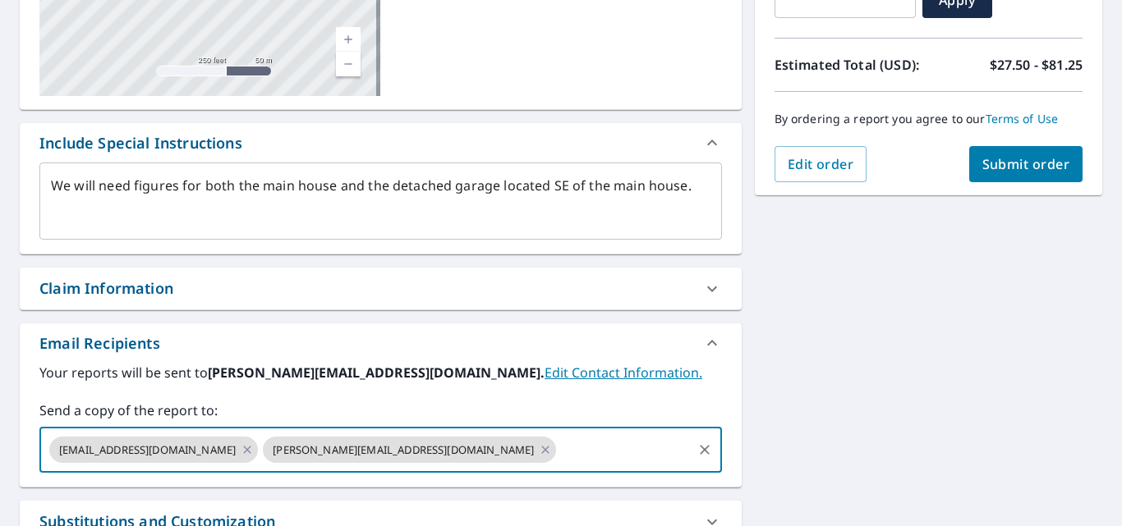
click at [558, 456] on input "text" at bounding box center [623, 449] width 131 height 31
click at [671, 379] on label "Your reports will be sent to [PERSON_NAME][EMAIL_ADDRESS][DOMAIN_NAME]. Edit Co…" at bounding box center [380, 373] width 682 height 20
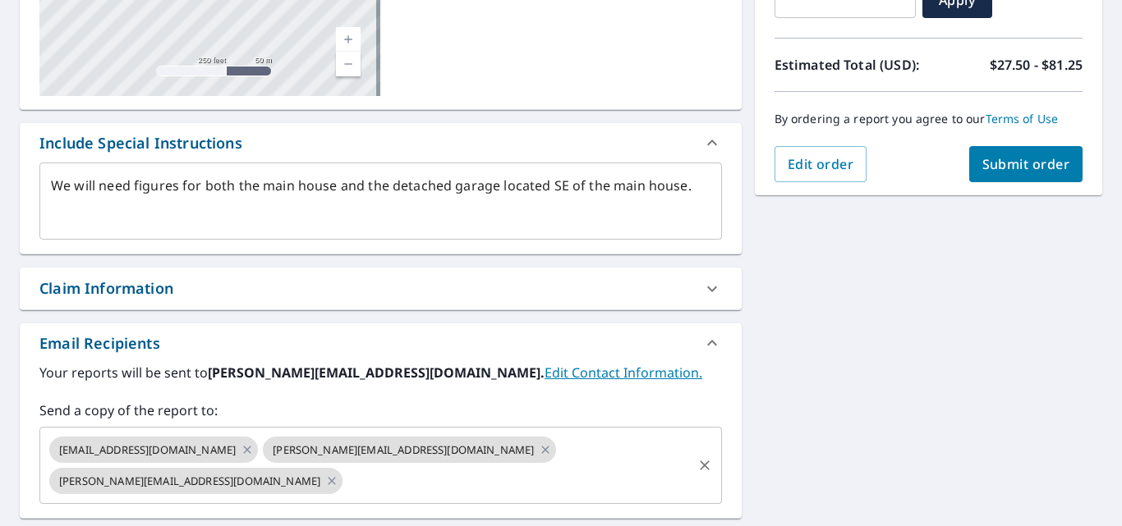
click at [668, 465] on div "[EMAIL_ADDRESS][DOMAIN_NAME] [PERSON_NAME][EMAIL_ADDRESS][DOMAIN_NAME] [PERSON_…" at bounding box center [380, 465] width 682 height 77
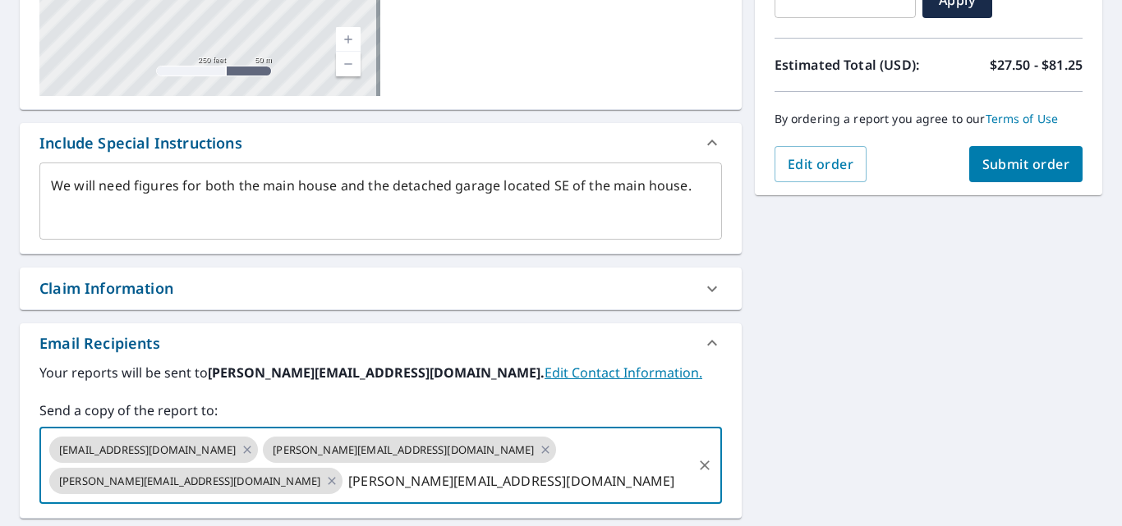
scroll to position [0, 125]
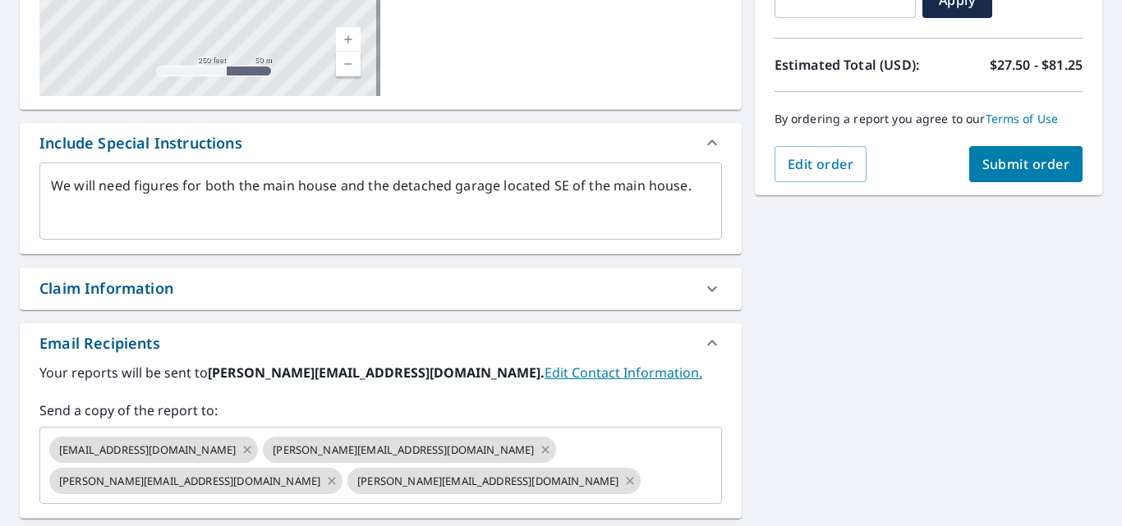
click at [648, 354] on div "Email Recipients" at bounding box center [365, 344] width 653 height 22
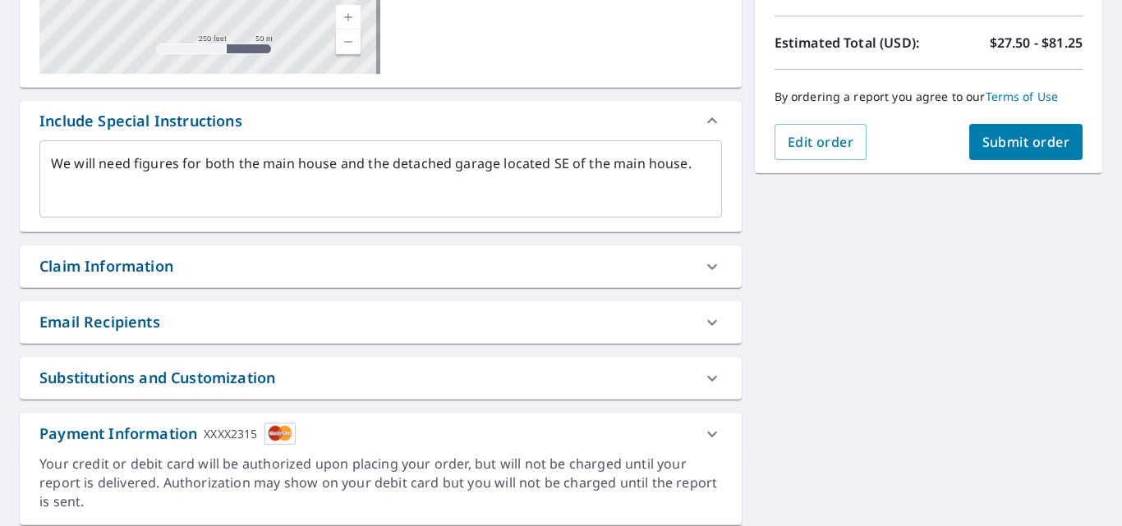
scroll to position [323, 0]
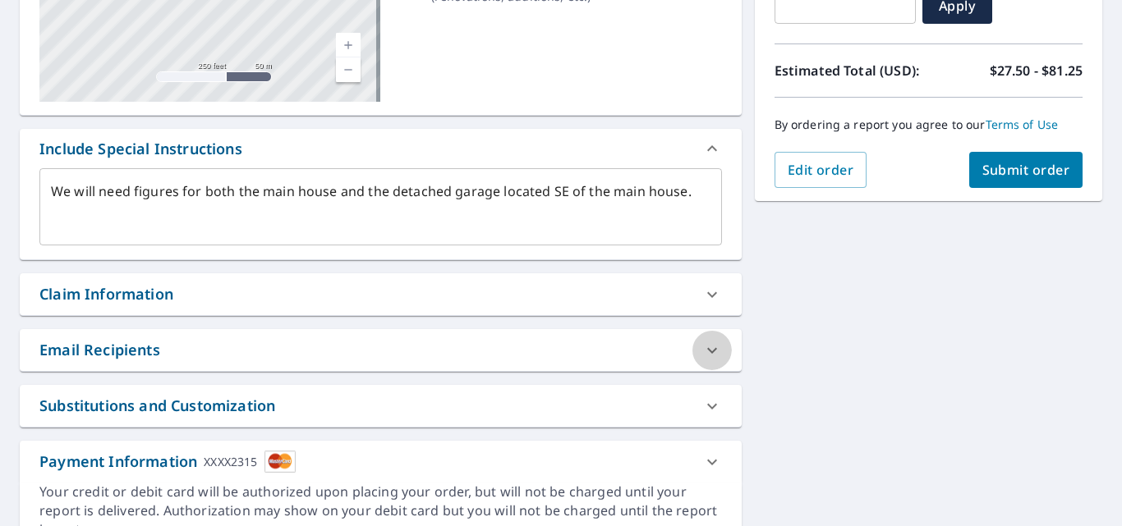
click at [709, 345] on icon at bounding box center [712, 351] width 20 height 20
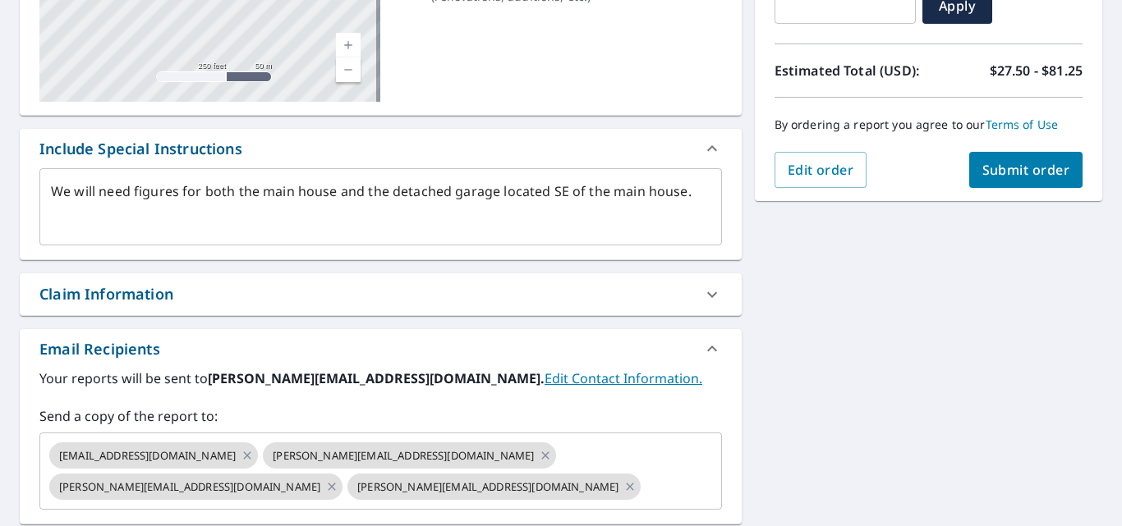
click at [696, 397] on div "Your reports will be sent to [PERSON_NAME][EMAIL_ADDRESS][DOMAIN_NAME]. Edit Co…" at bounding box center [380, 439] width 682 height 141
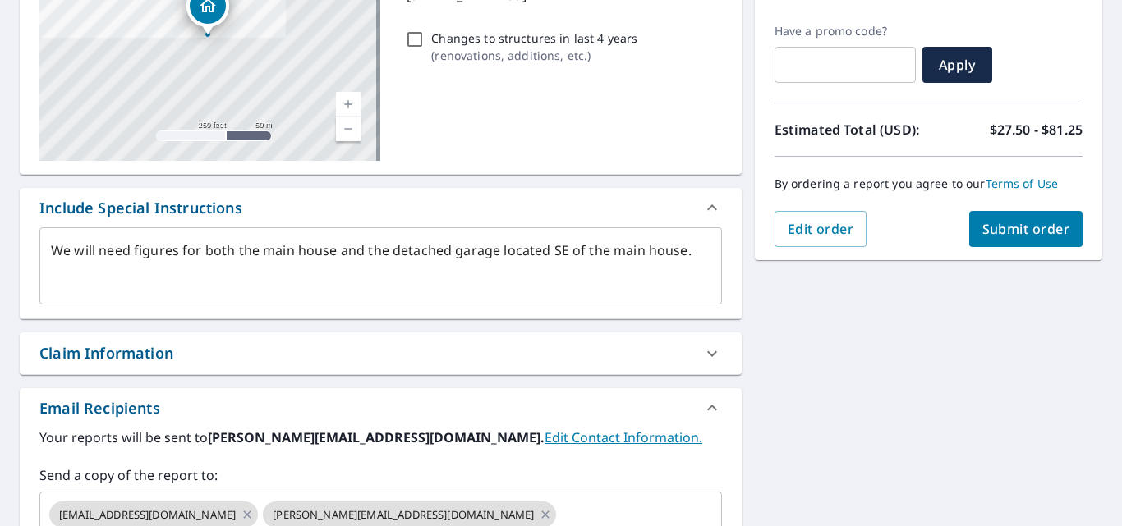
scroll to position [147, 0]
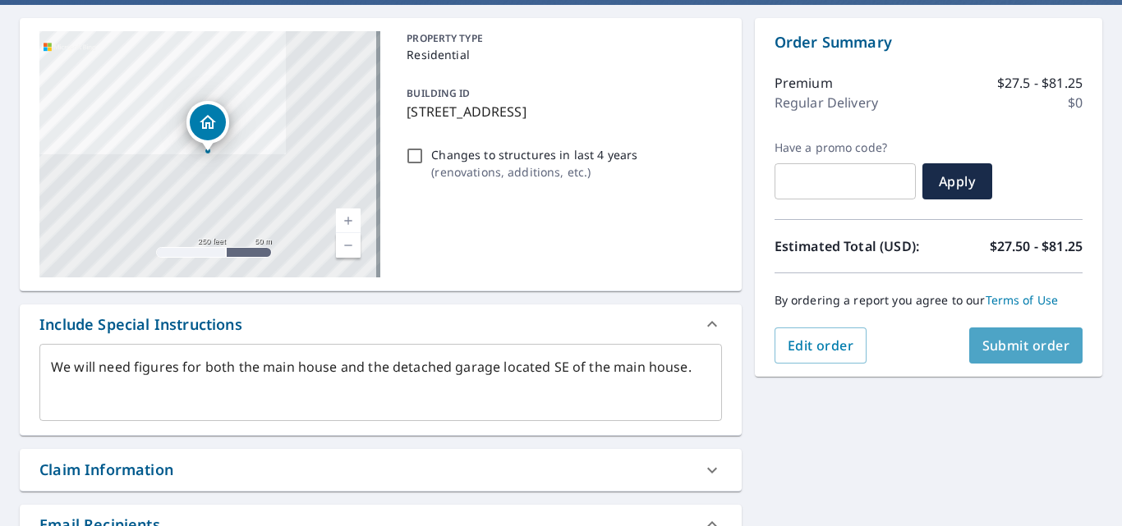
click at [990, 346] on span "Submit order" at bounding box center [1026, 346] width 88 height 18
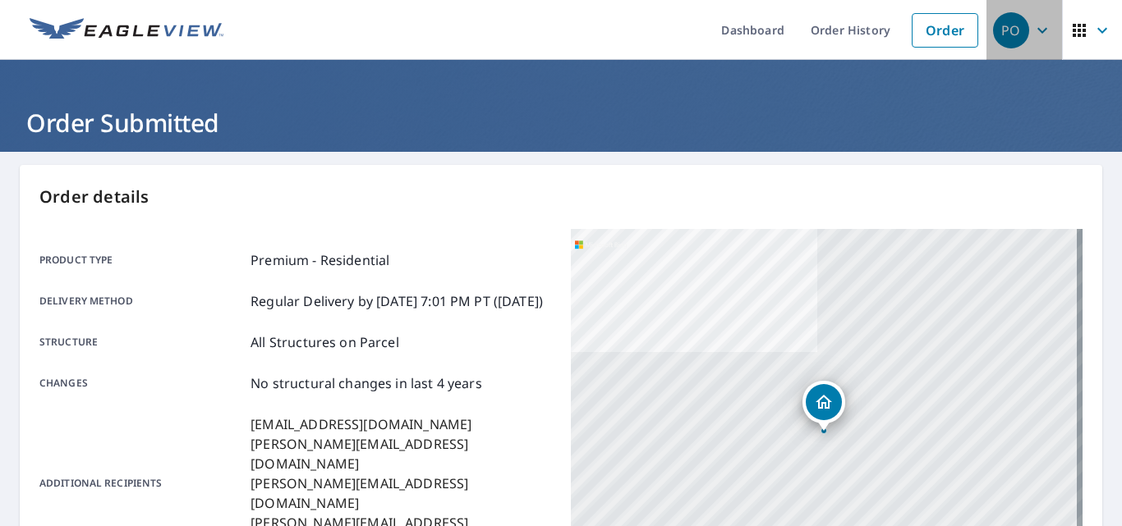
click at [1032, 29] on icon "button" at bounding box center [1042, 31] width 20 height 20
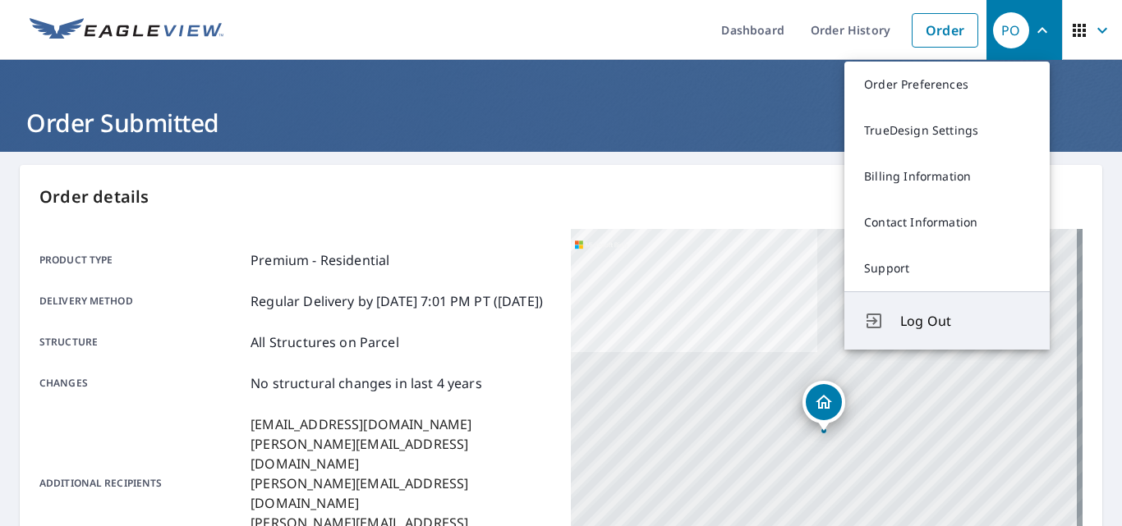
click at [939, 322] on span "Log Out" at bounding box center [965, 321] width 130 height 20
